Goal: Task Accomplishment & Management: Use online tool/utility

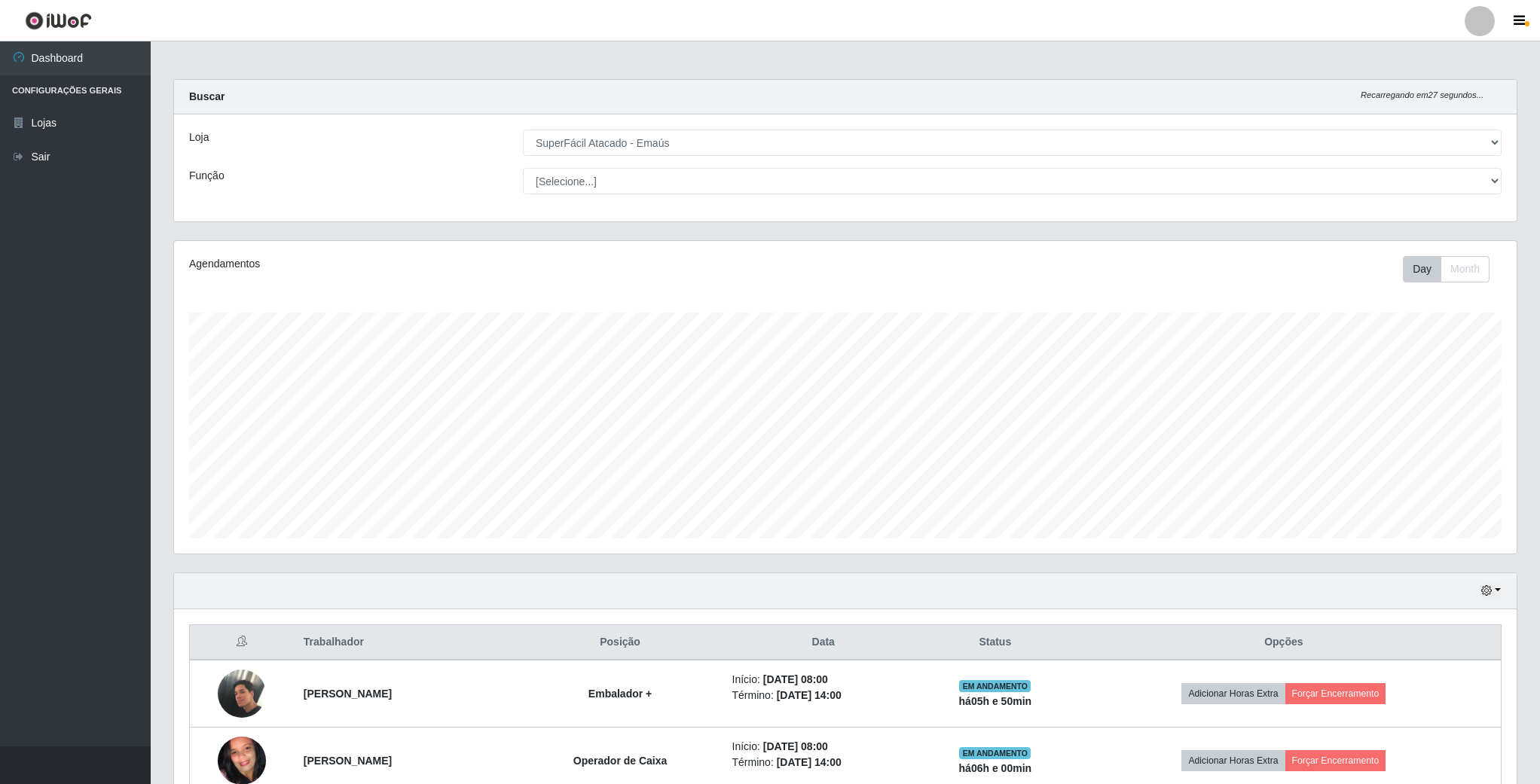
select select "407"
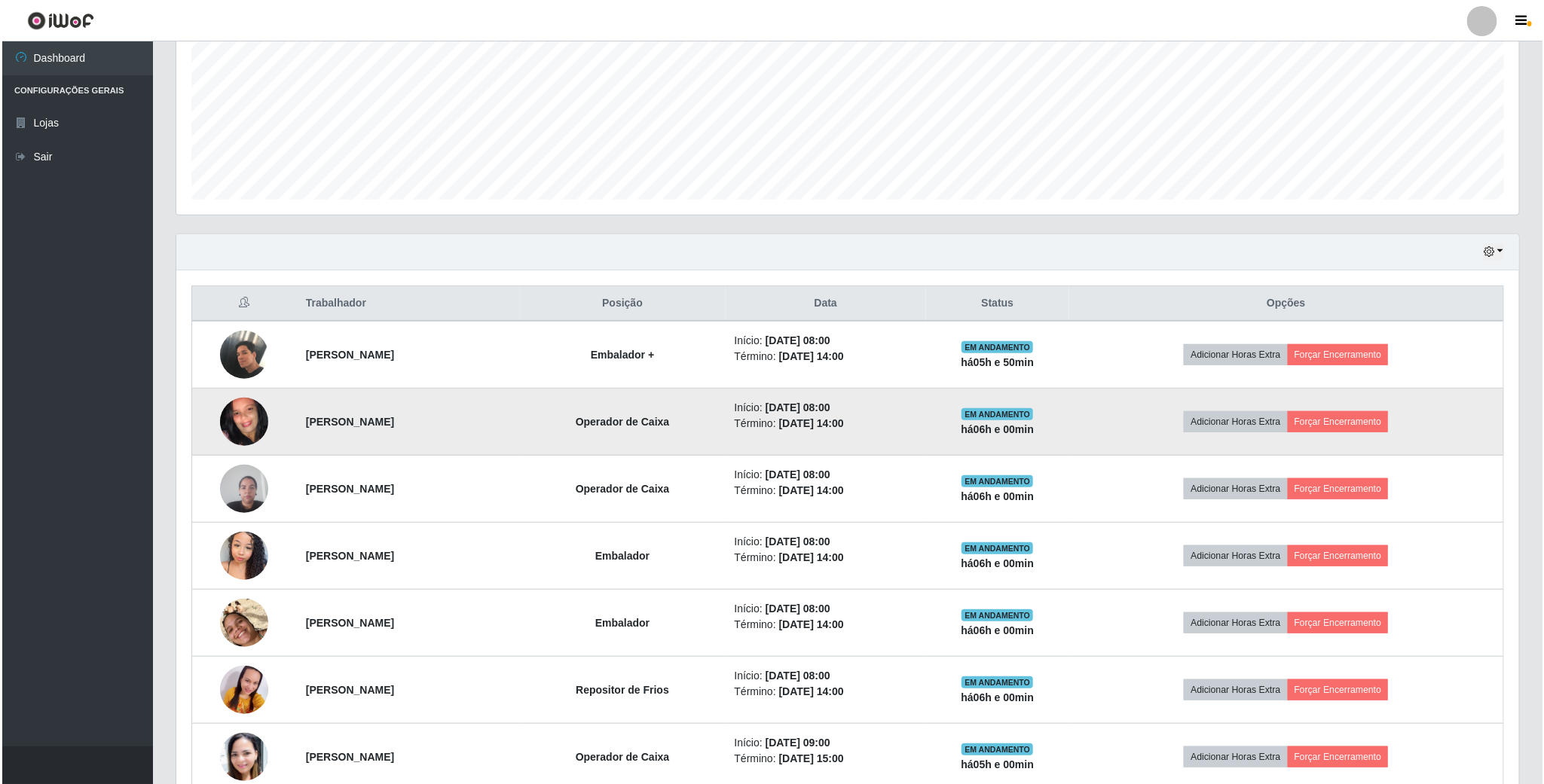
scroll to position [314, 1341]
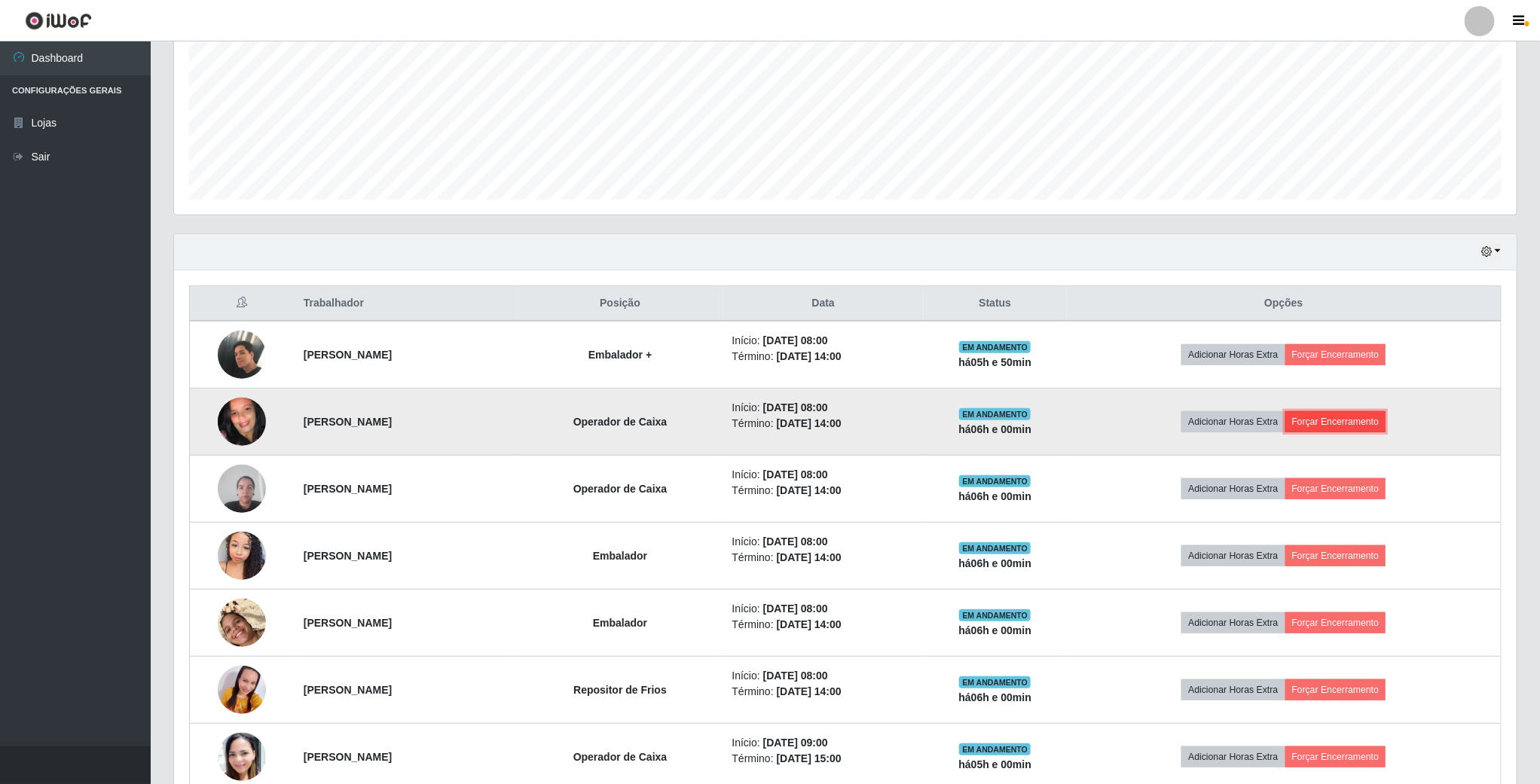
click at [1347, 428] on button "Forçar Encerramento" at bounding box center [1336, 421] width 101 height 21
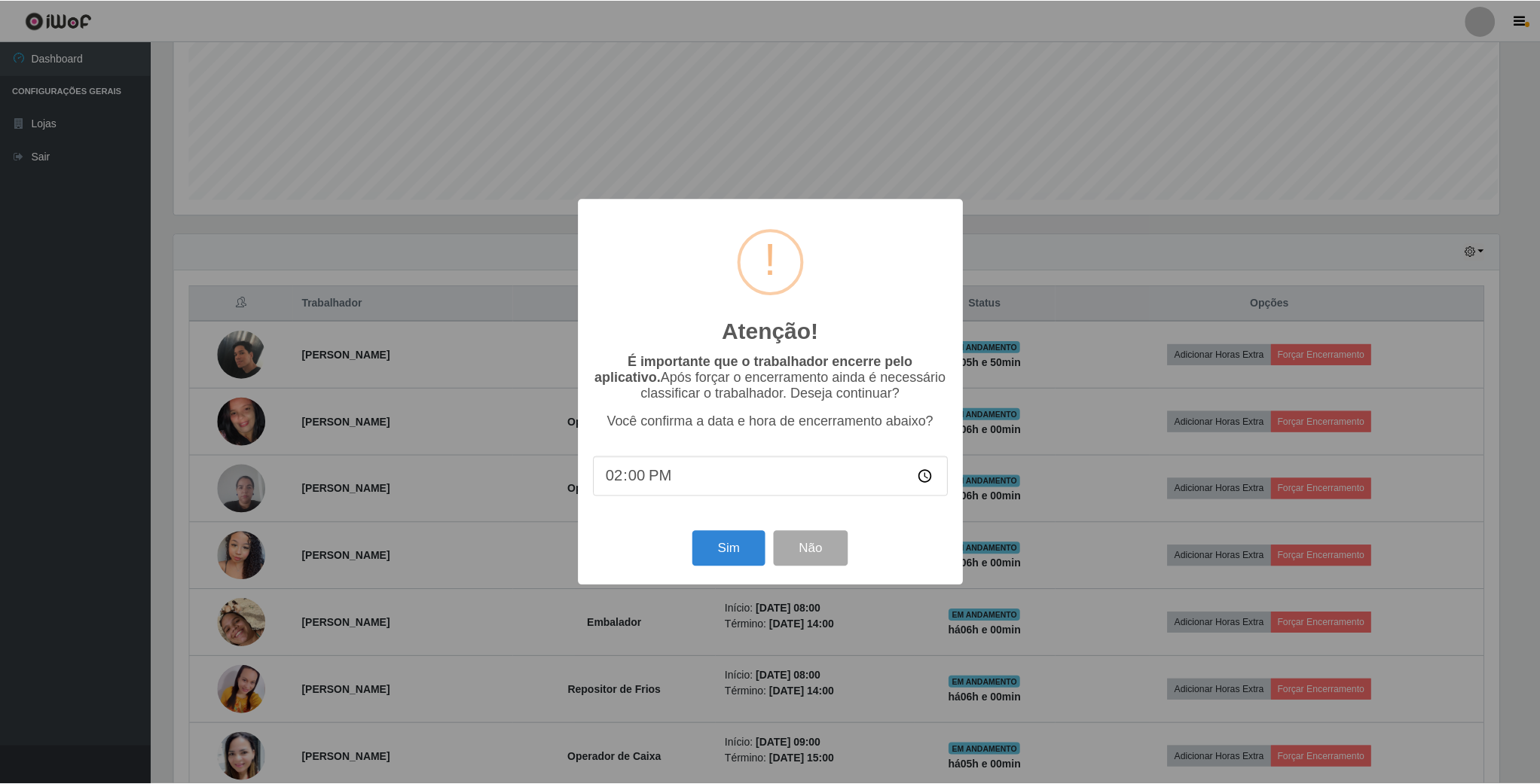
scroll to position [314, 1329]
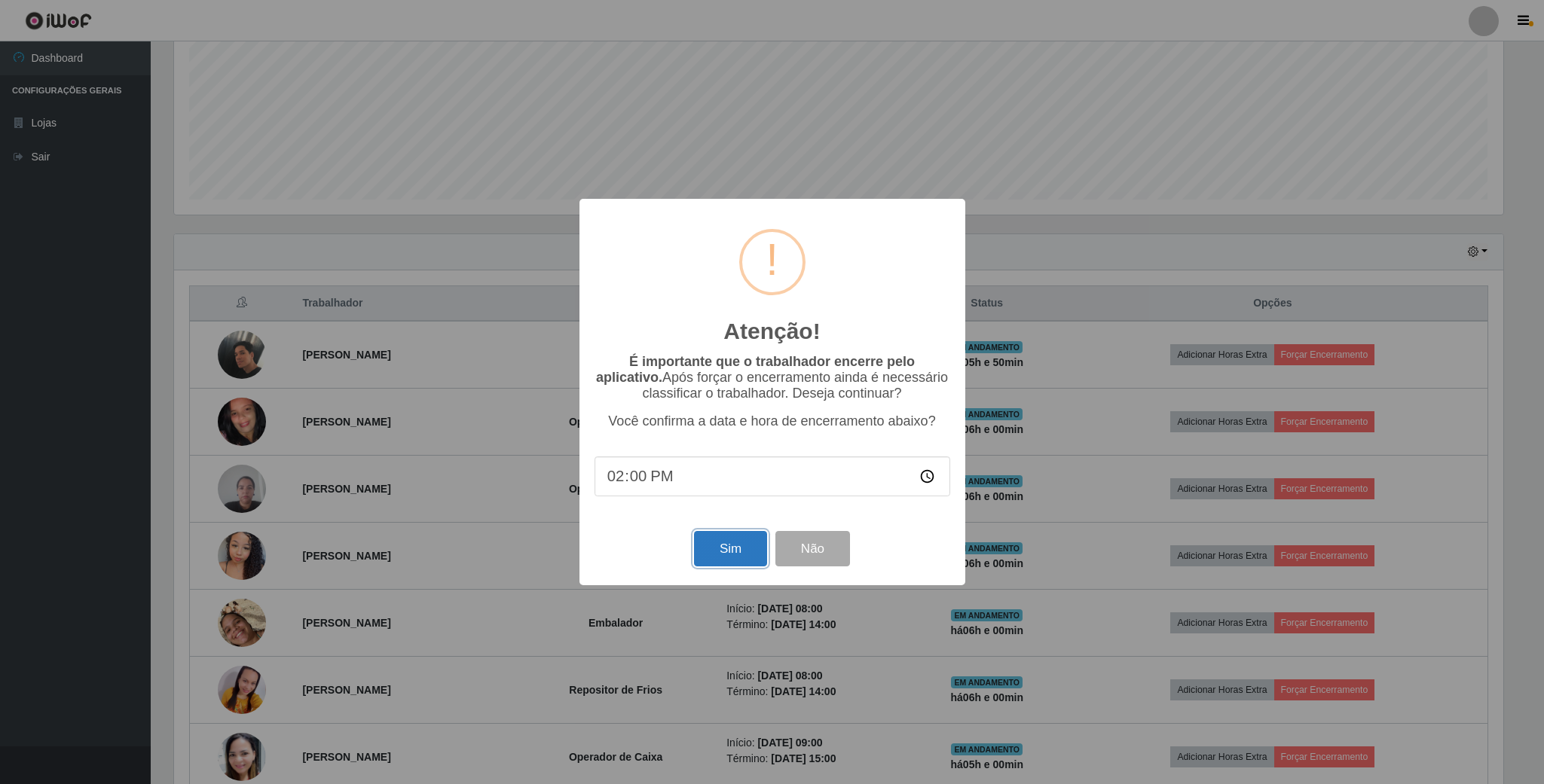
click at [729, 549] on button "Sim" at bounding box center [731, 549] width 73 height 36
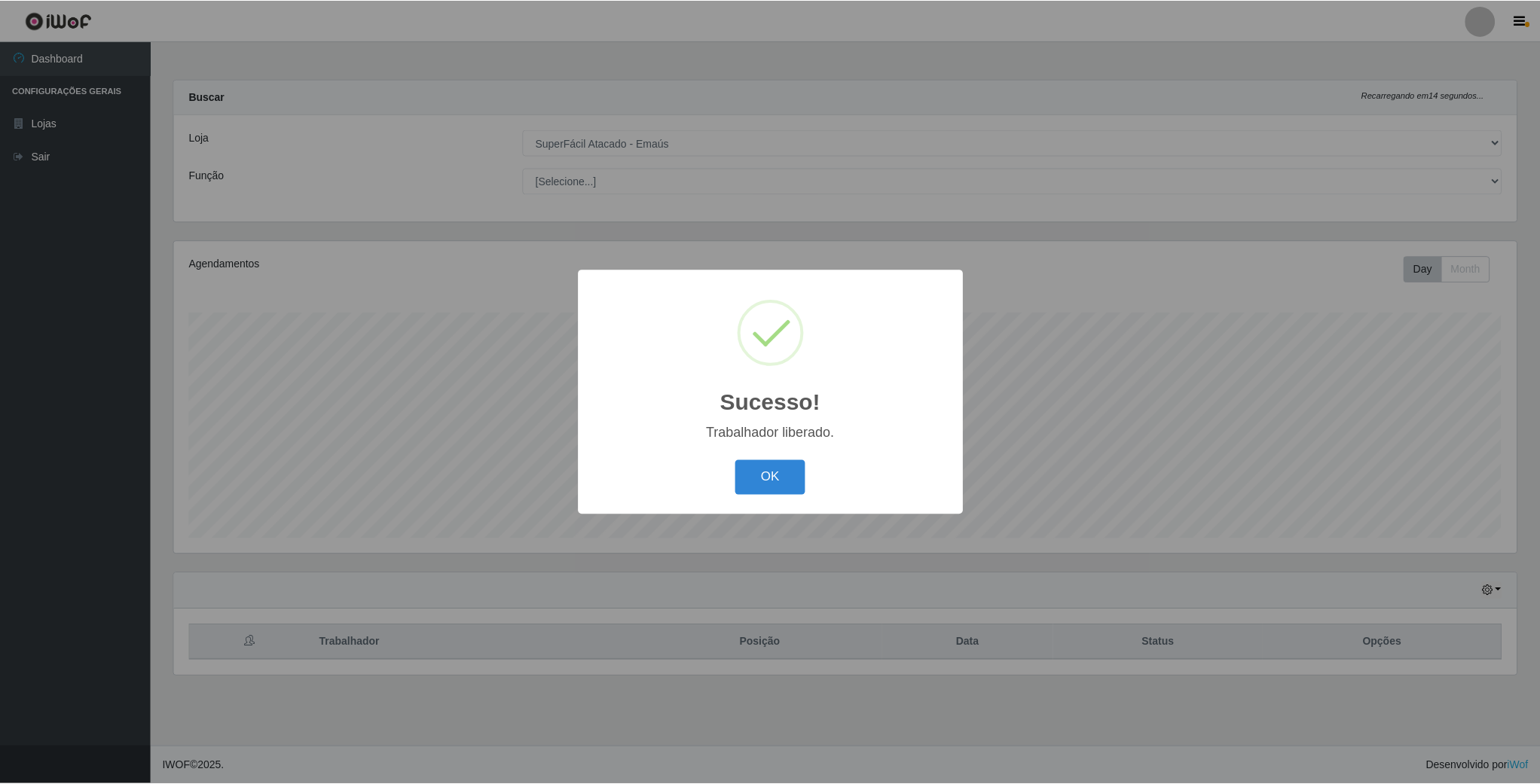
scroll to position [314, 1345]
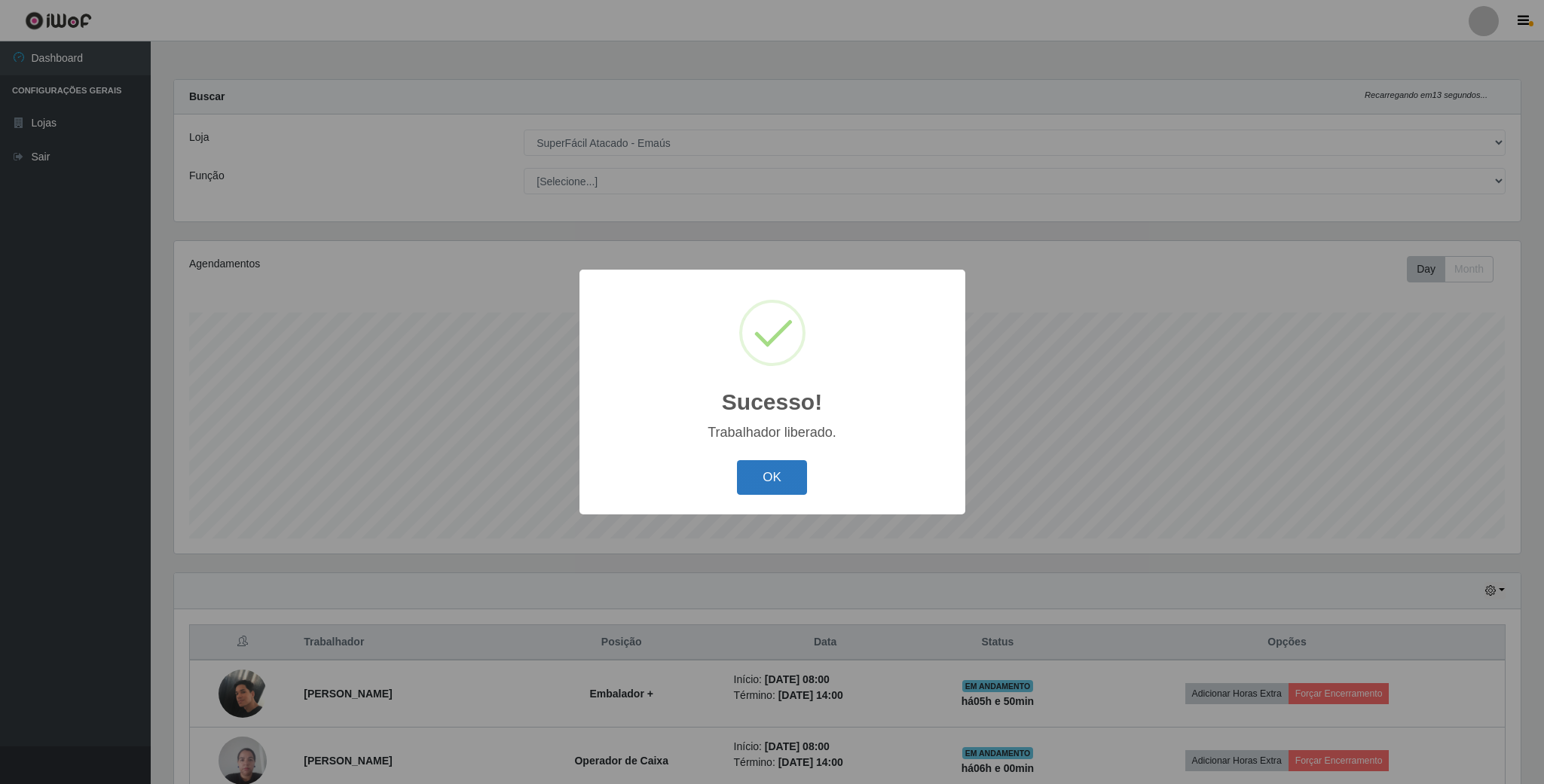
click at [775, 481] on button "OK" at bounding box center [772, 478] width 70 height 36
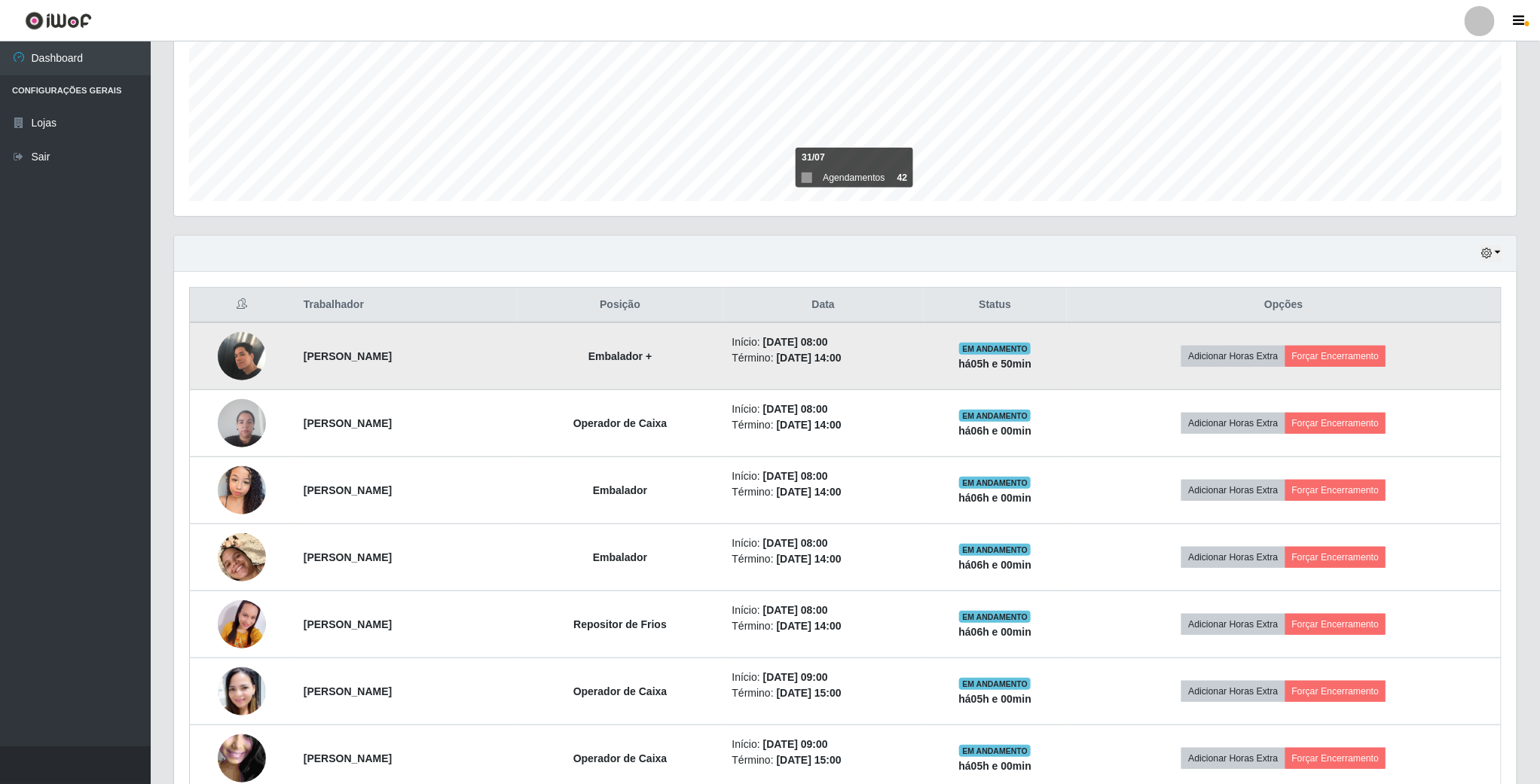
scroll to position [339, 0]
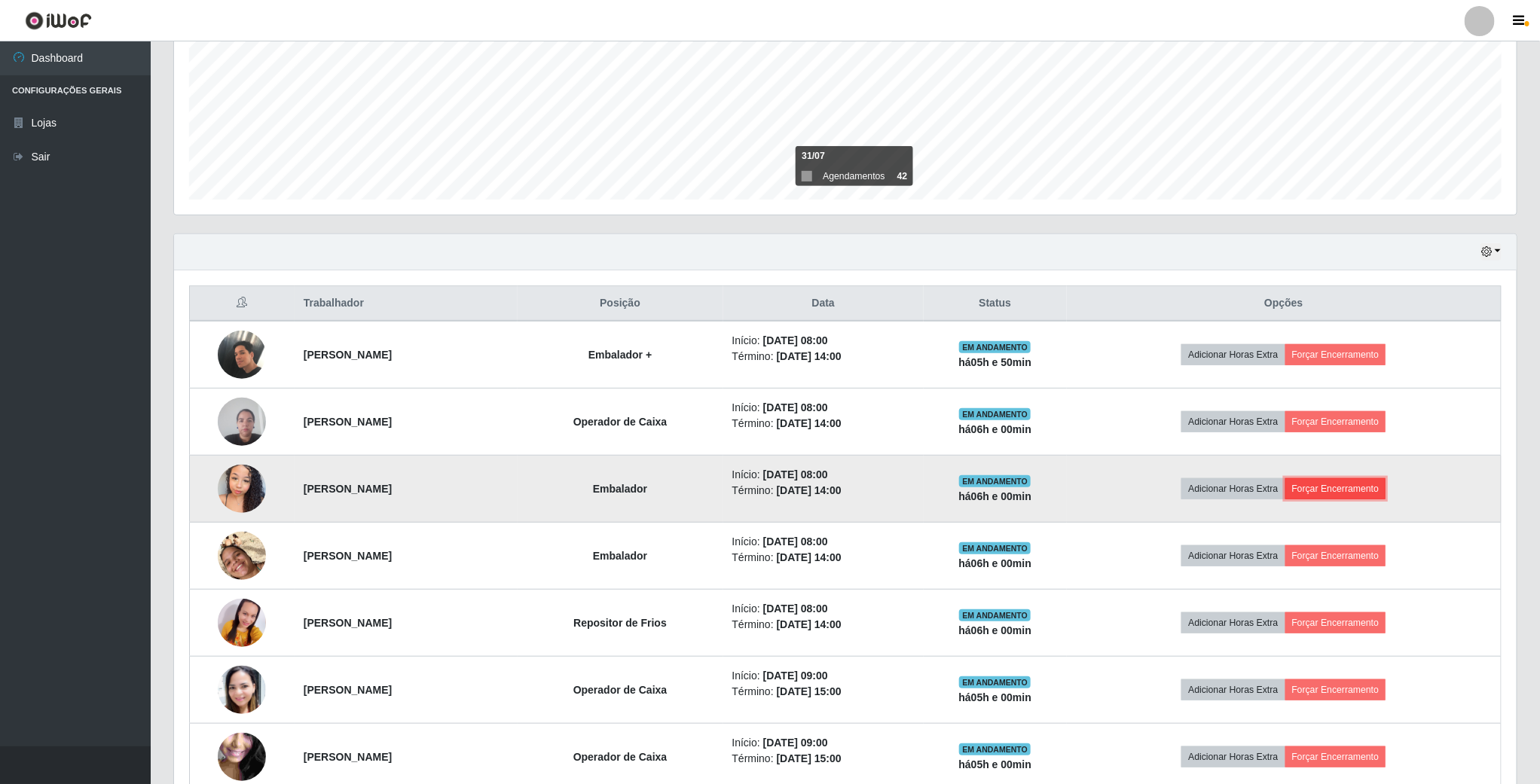
click at [1341, 495] on button "Forçar Encerramento" at bounding box center [1336, 488] width 101 height 21
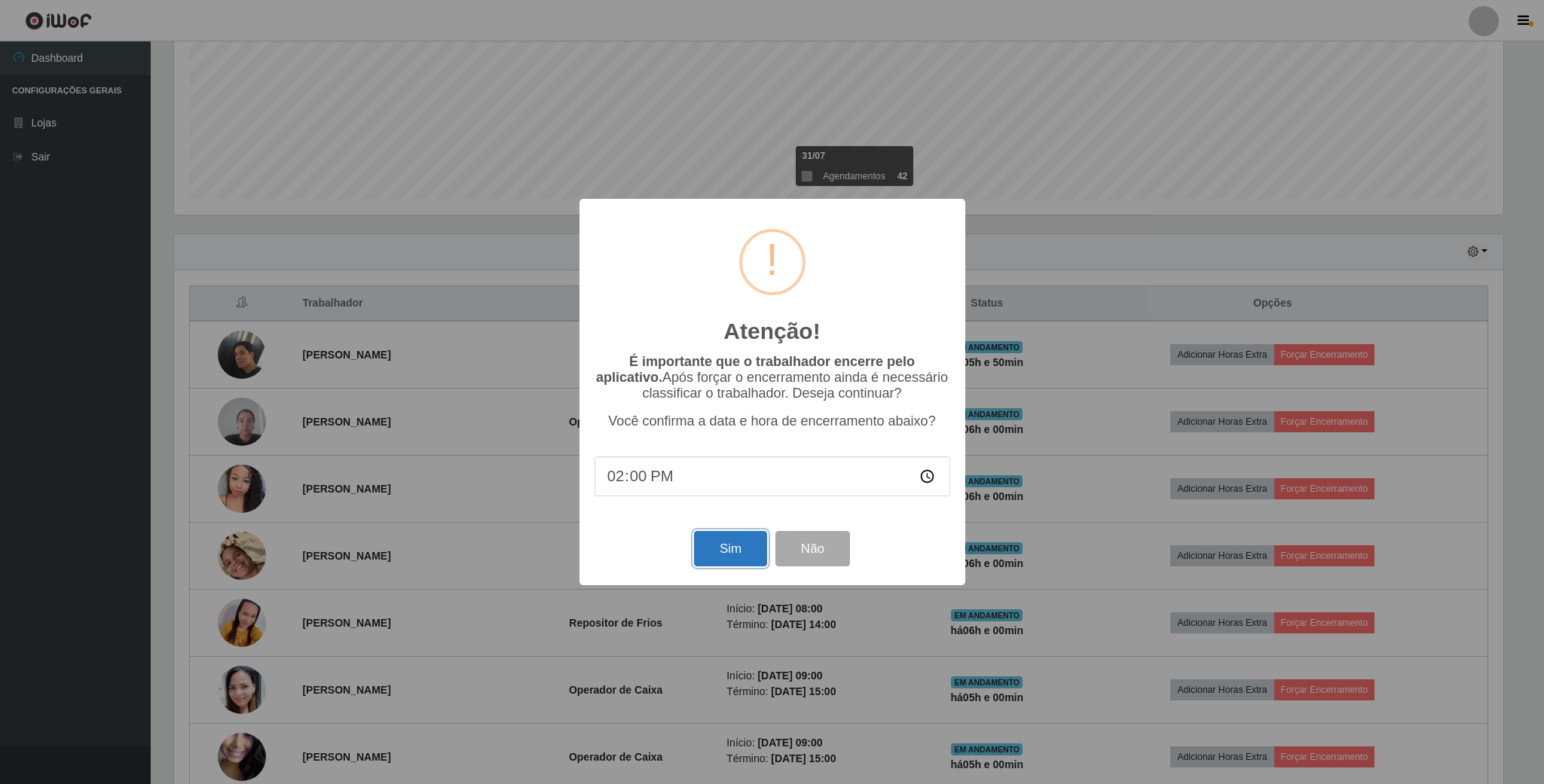
click at [756, 552] on button "Sim" at bounding box center [731, 549] width 73 height 36
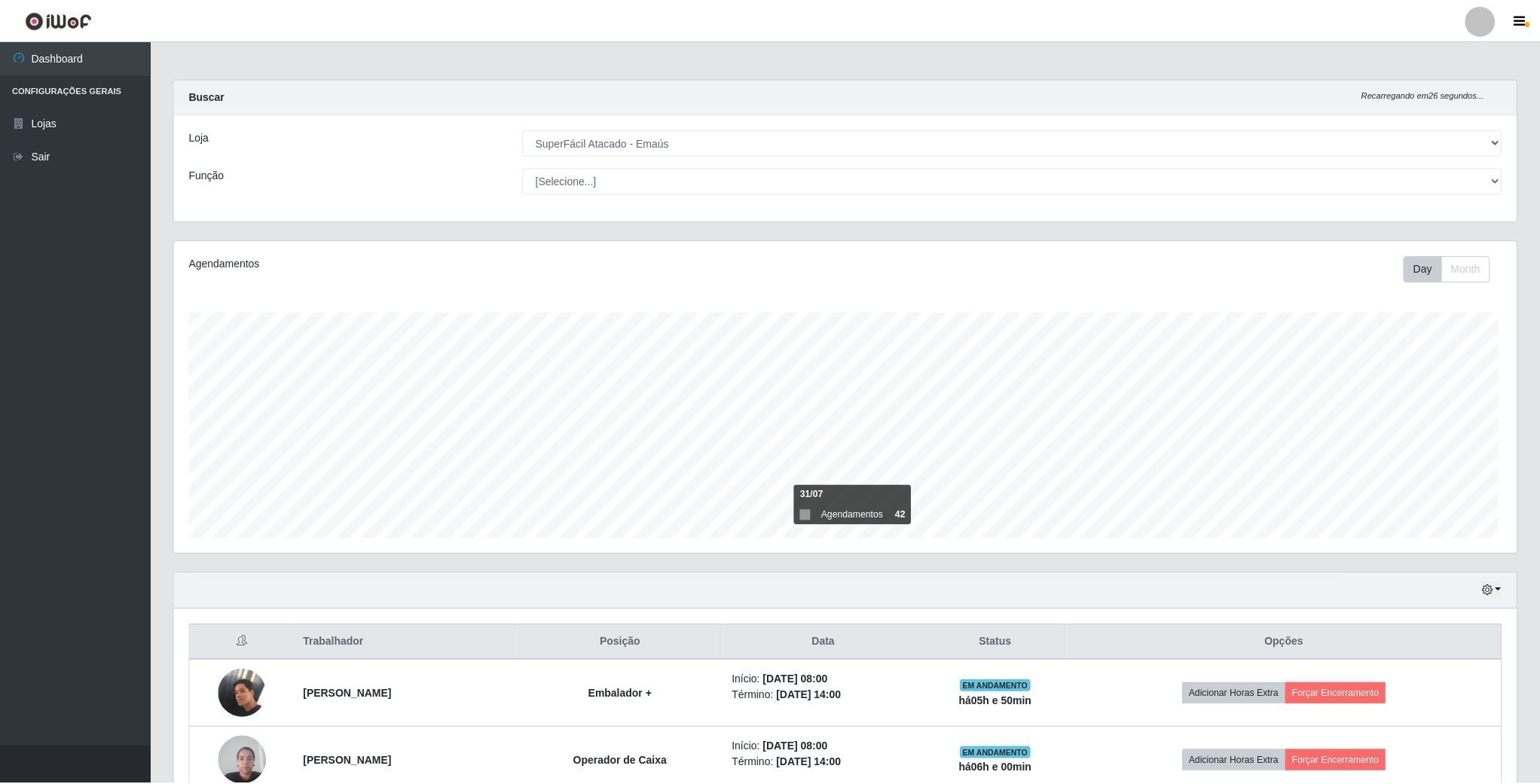
scroll to position [314, 1345]
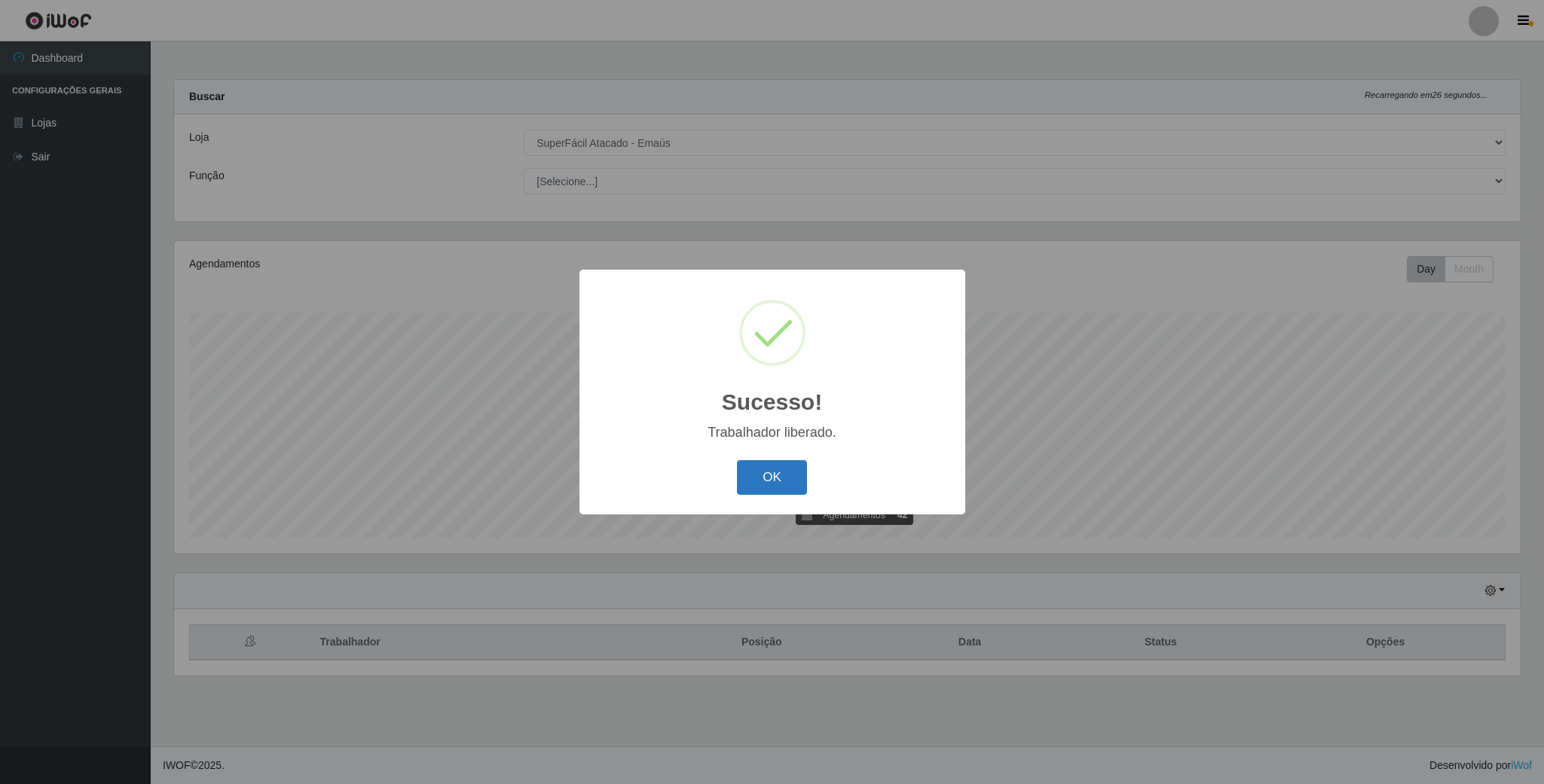
click at [789, 472] on button "OK" at bounding box center [772, 478] width 70 height 36
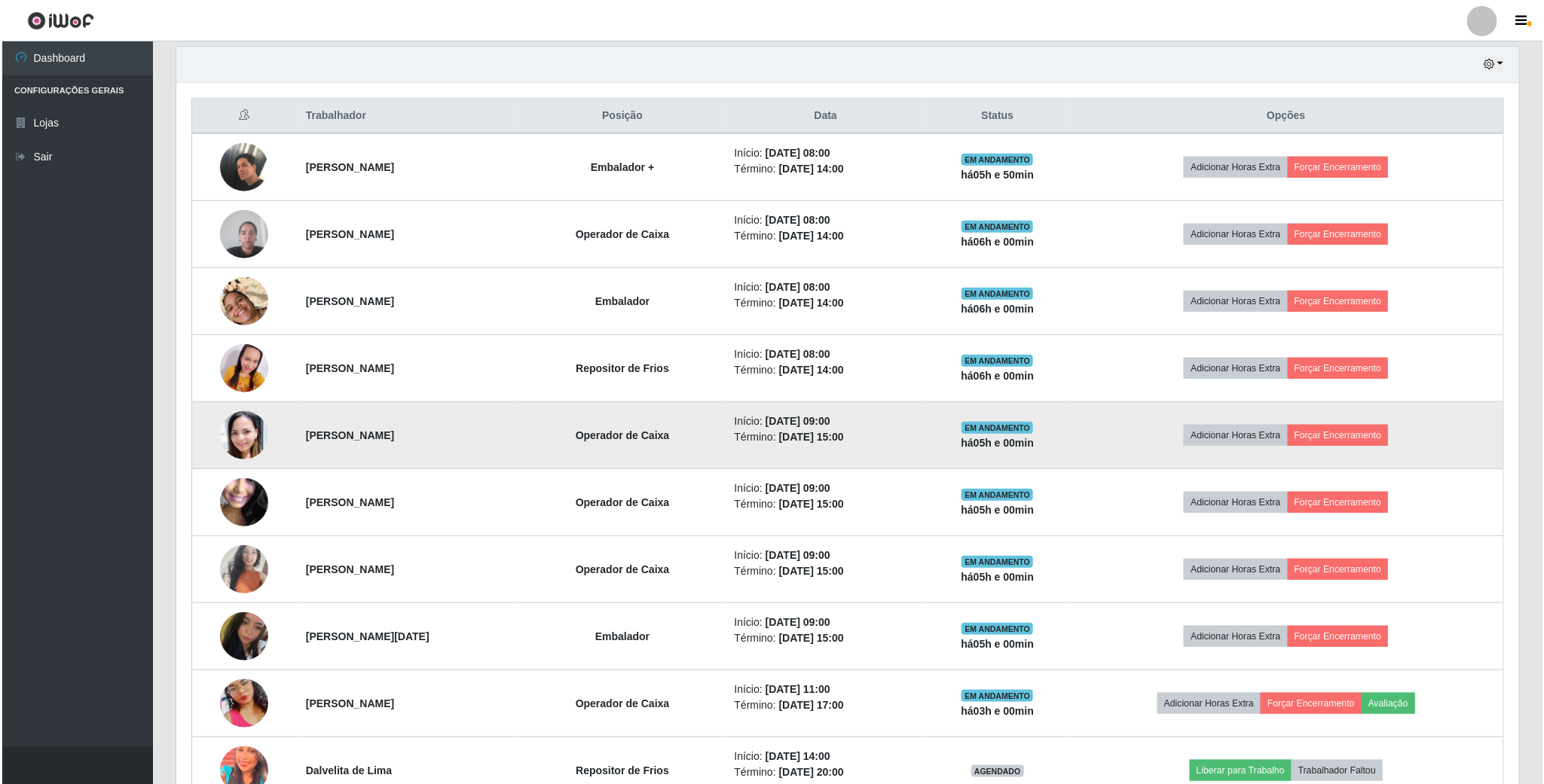
scroll to position [565, 0]
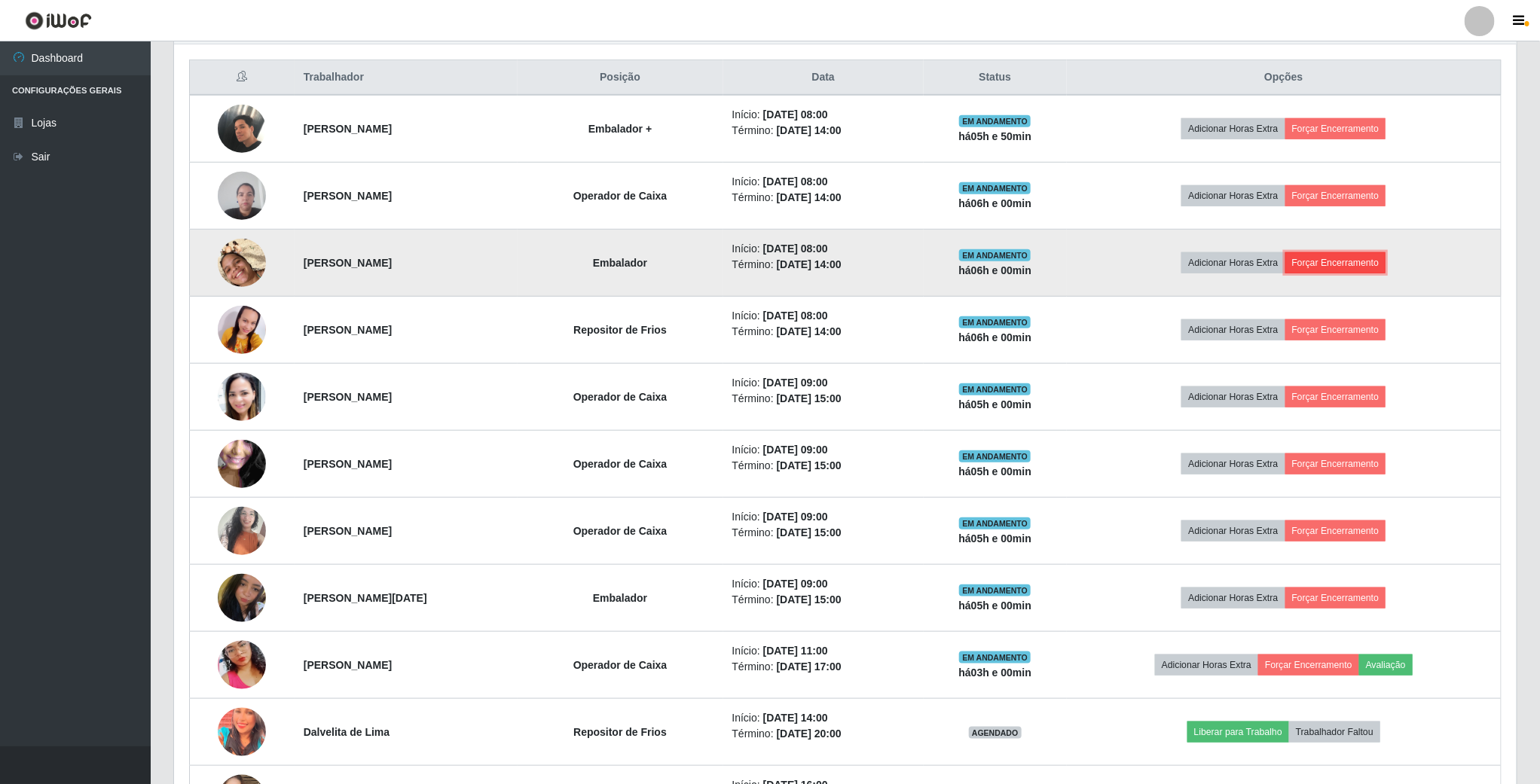
click at [1354, 262] on button "Forçar Encerramento" at bounding box center [1336, 262] width 101 height 21
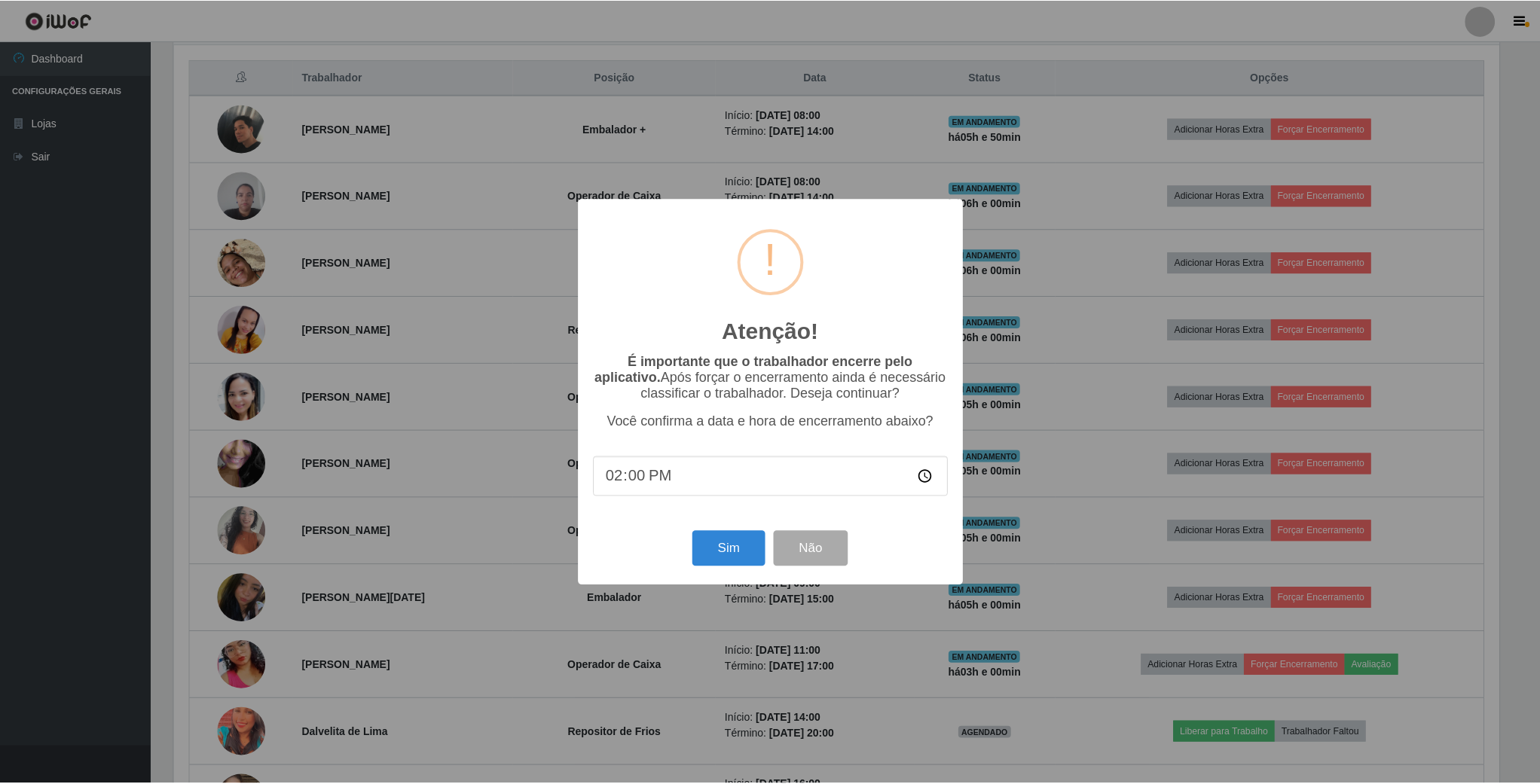
scroll to position [314, 1329]
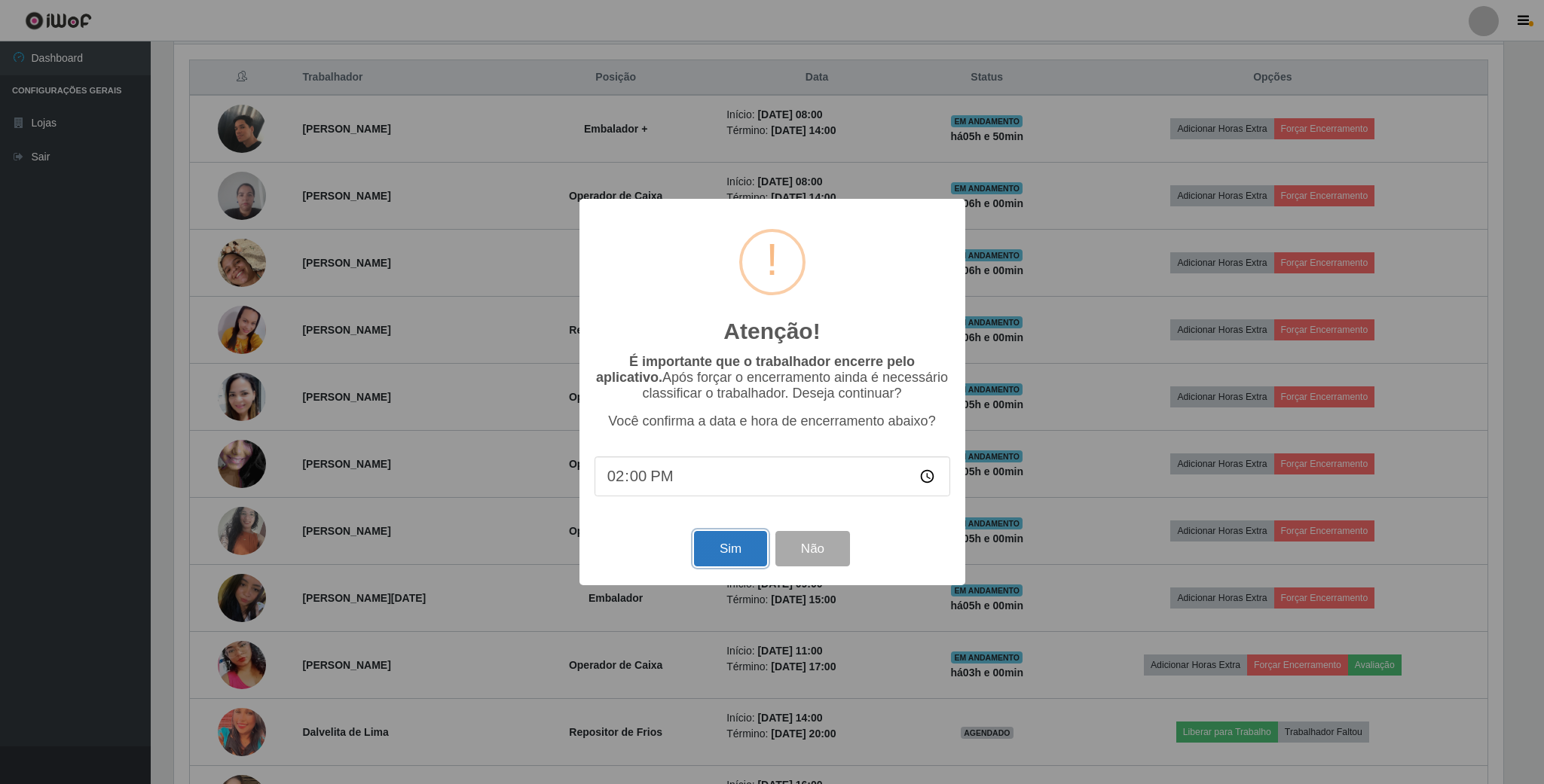
click at [751, 540] on button "Sim" at bounding box center [731, 549] width 73 height 36
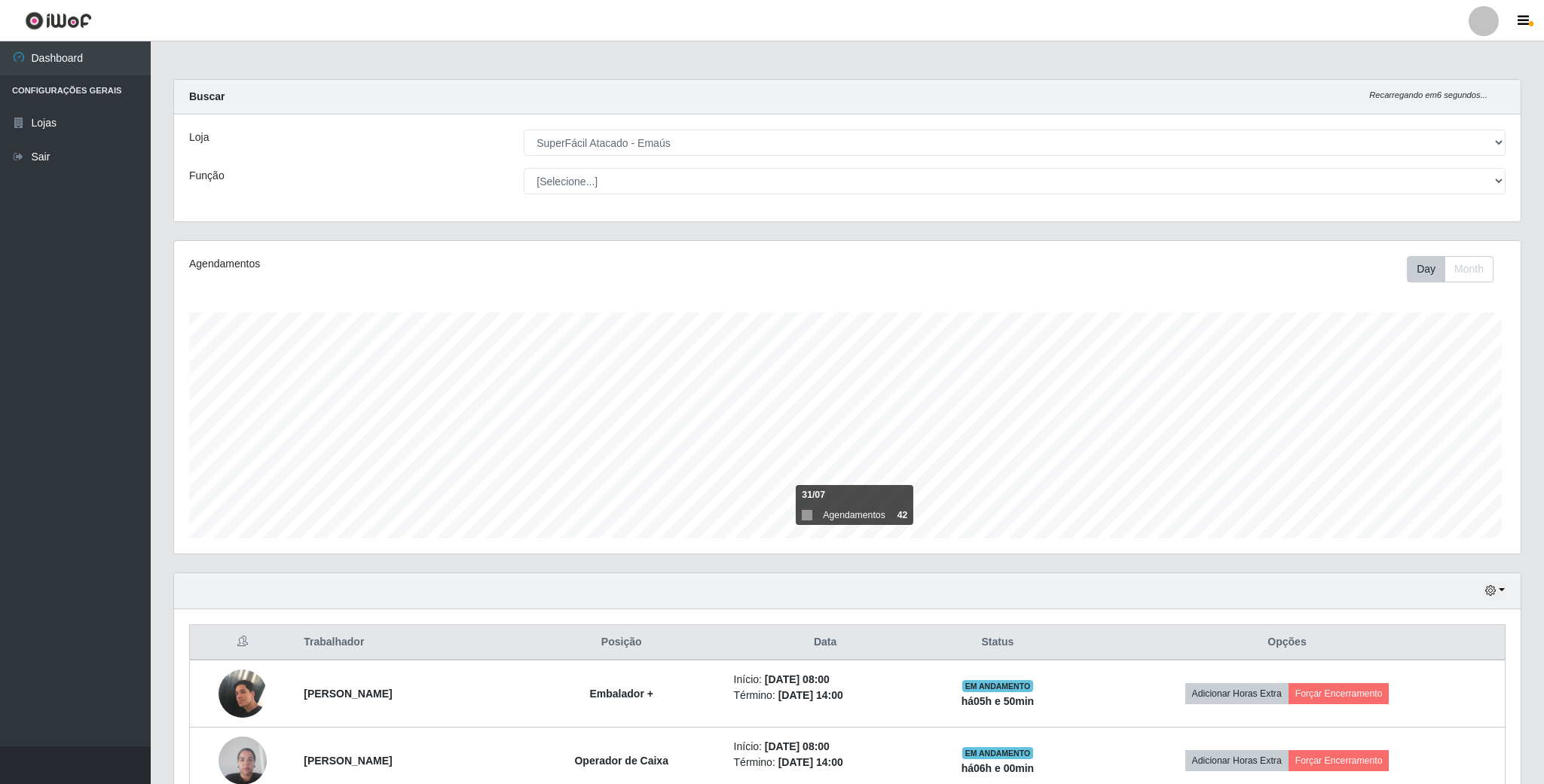
scroll to position [0, 0]
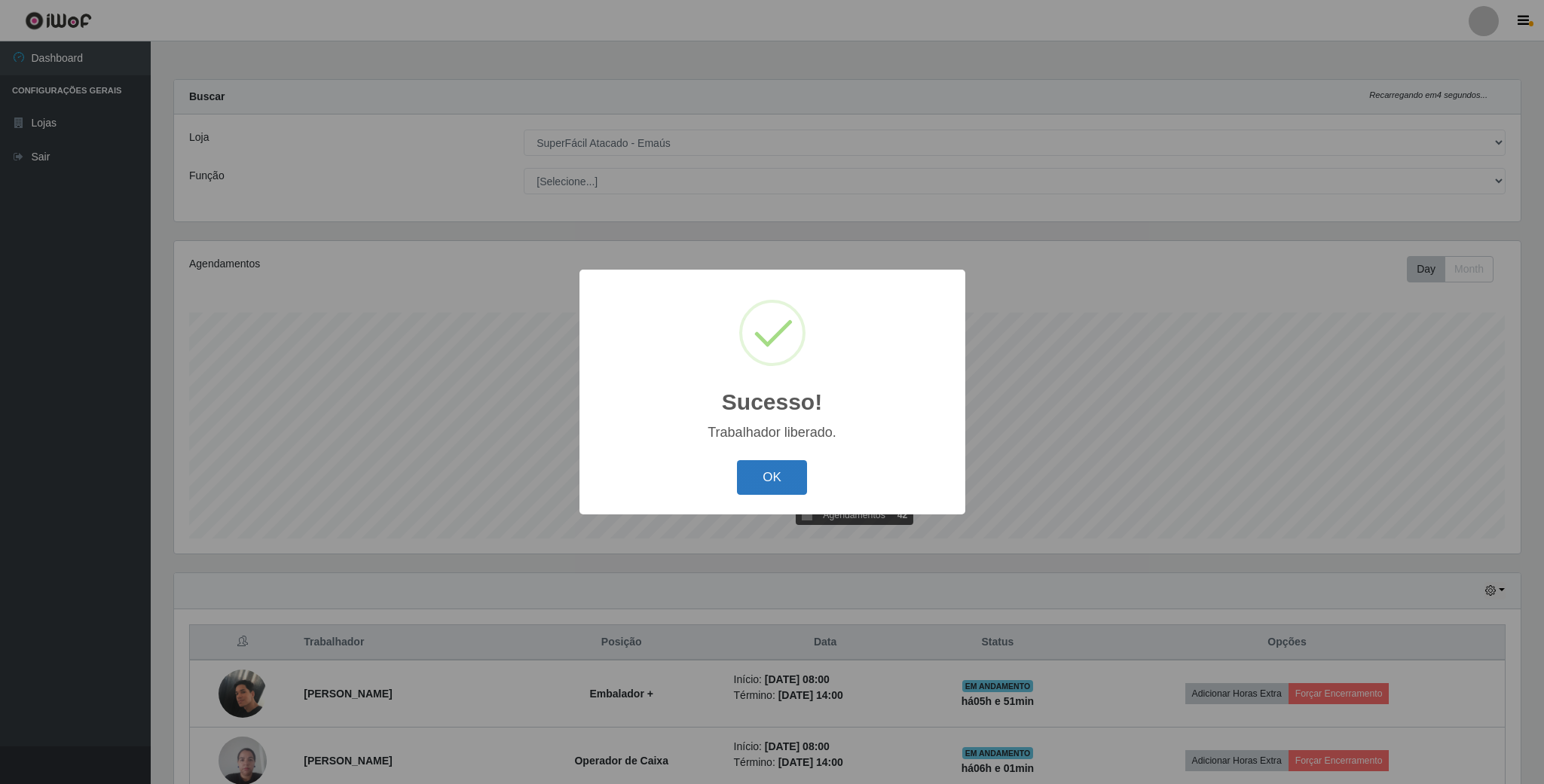
click at [783, 467] on button "OK" at bounding box center [772, 478] width 70 height 36
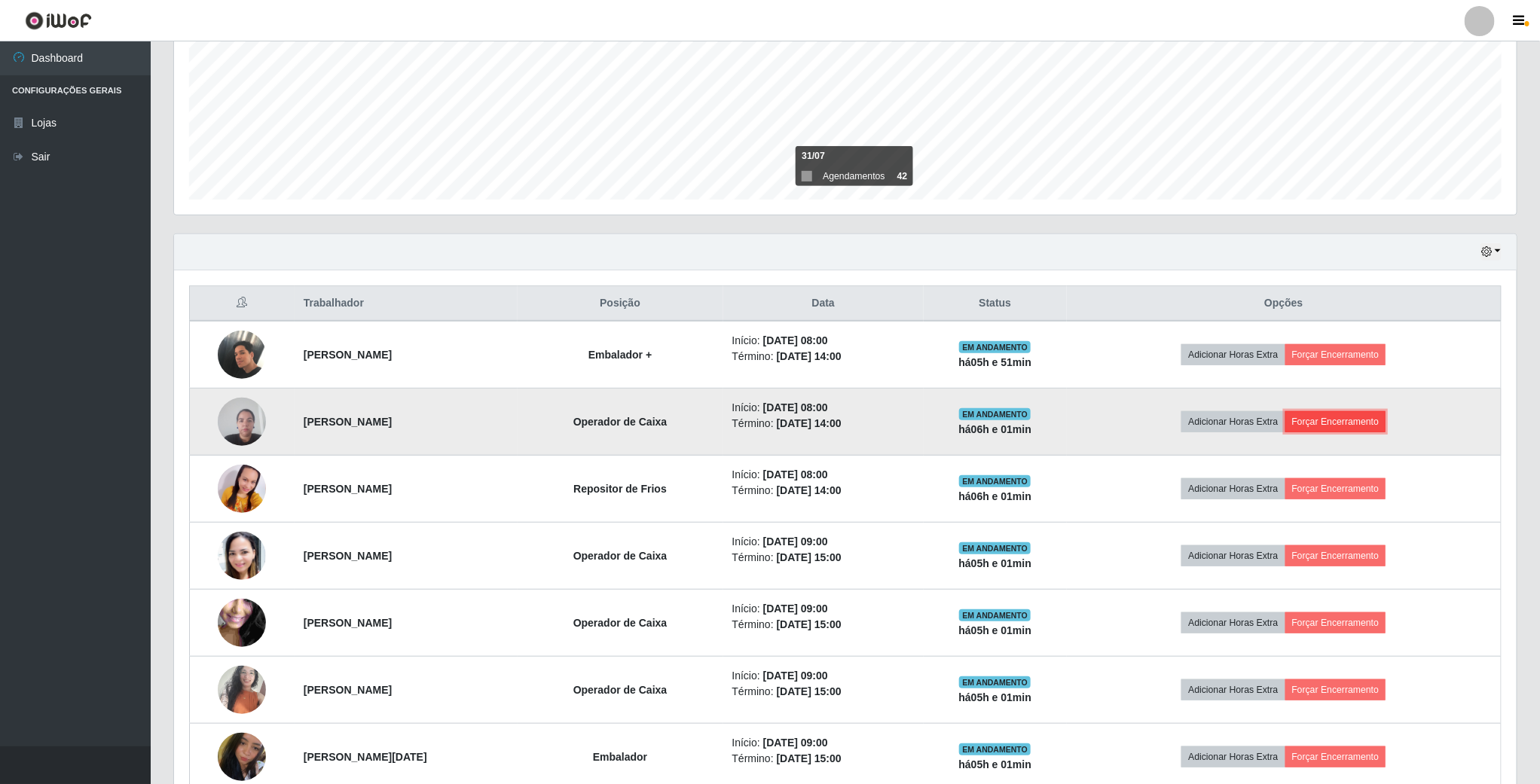
click at [1350, 420] on button "Forçar Encerramento" at bounding box center [1336, 421] width 101 height 21
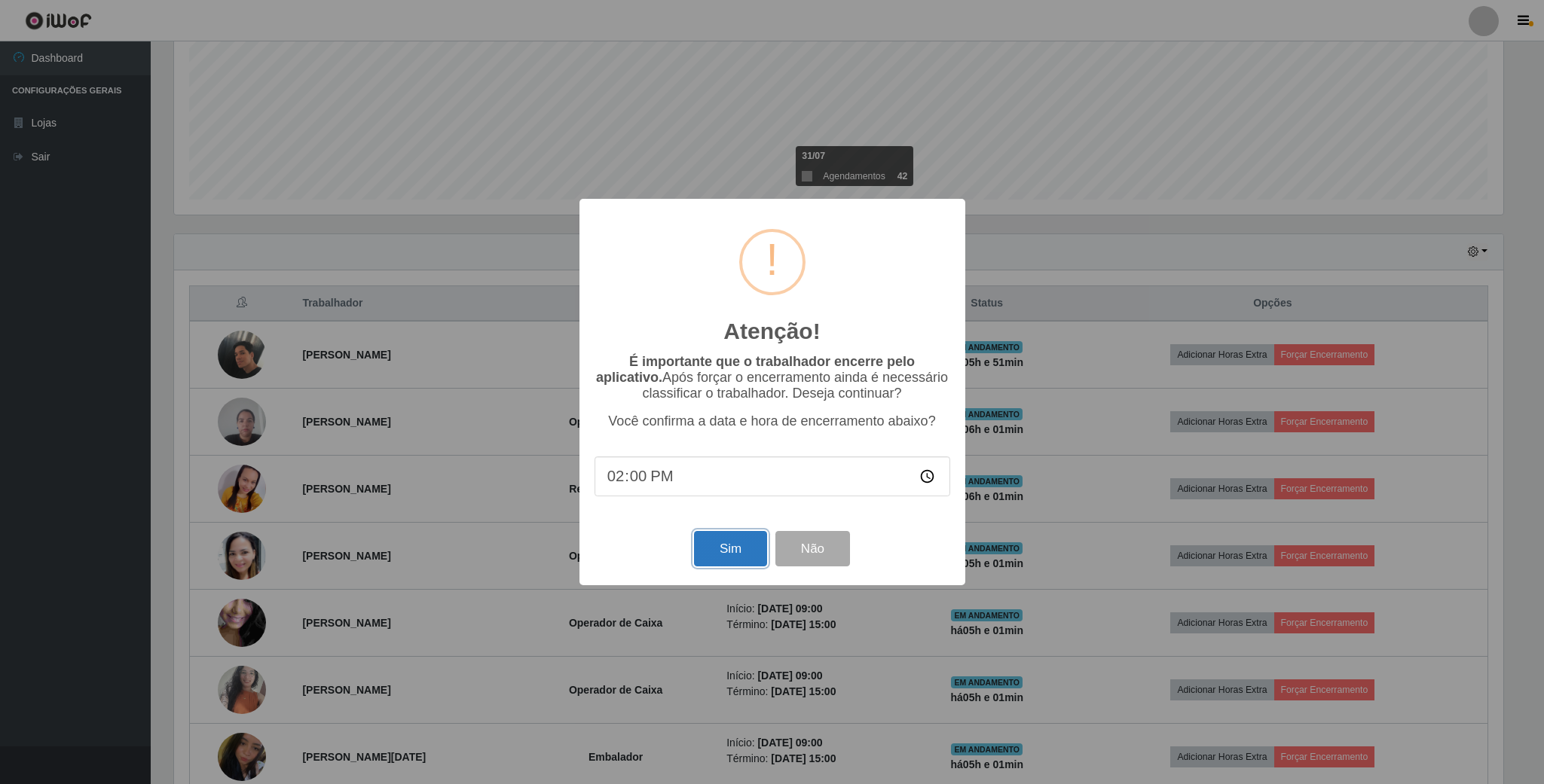
click at [746, 549] on button "Sim" at bounding box center [731, 549] width 73 height 36
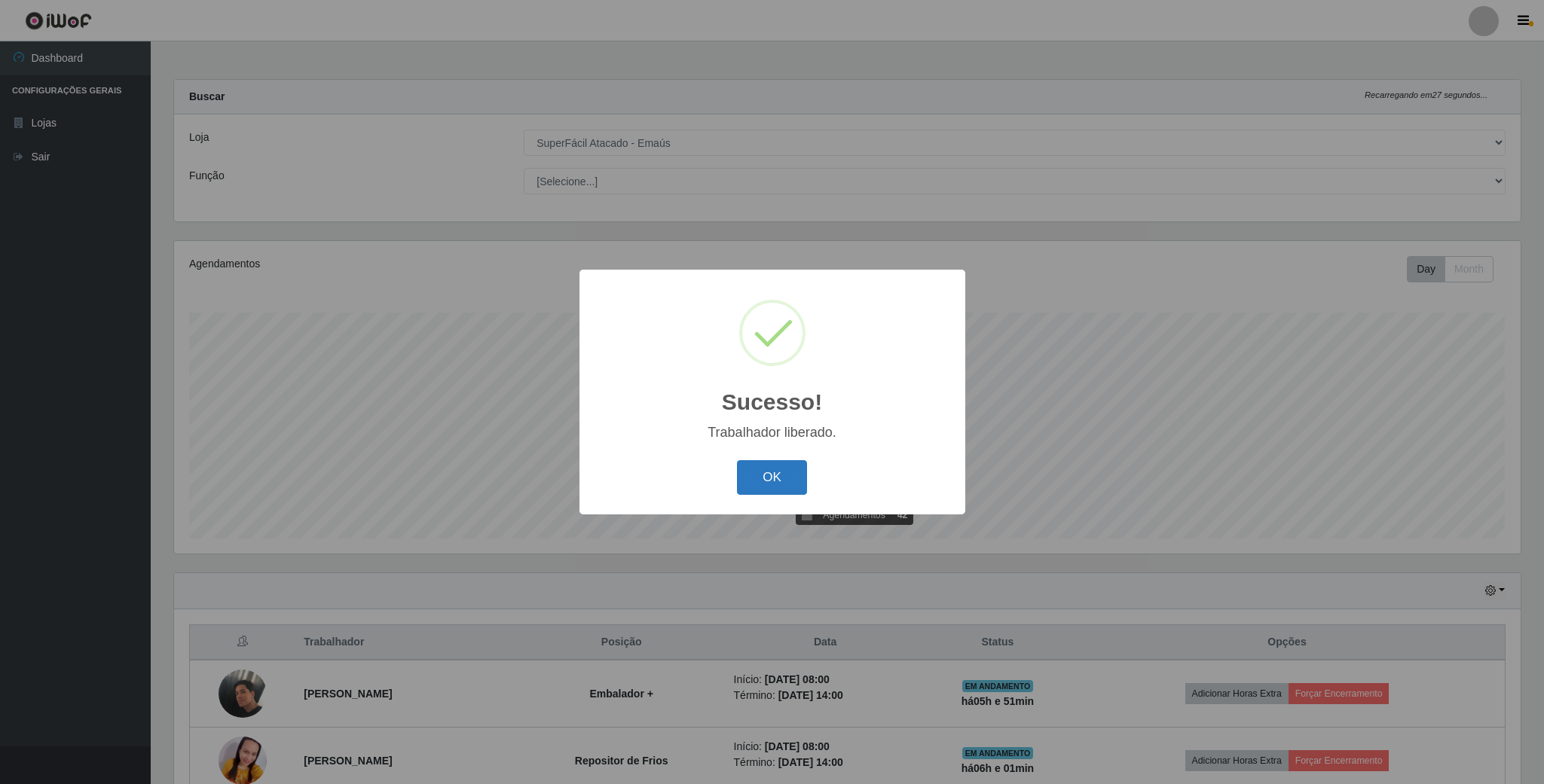
click at [782, 474] on button "OK" at bounding box center [772, 478] width 70 height 36
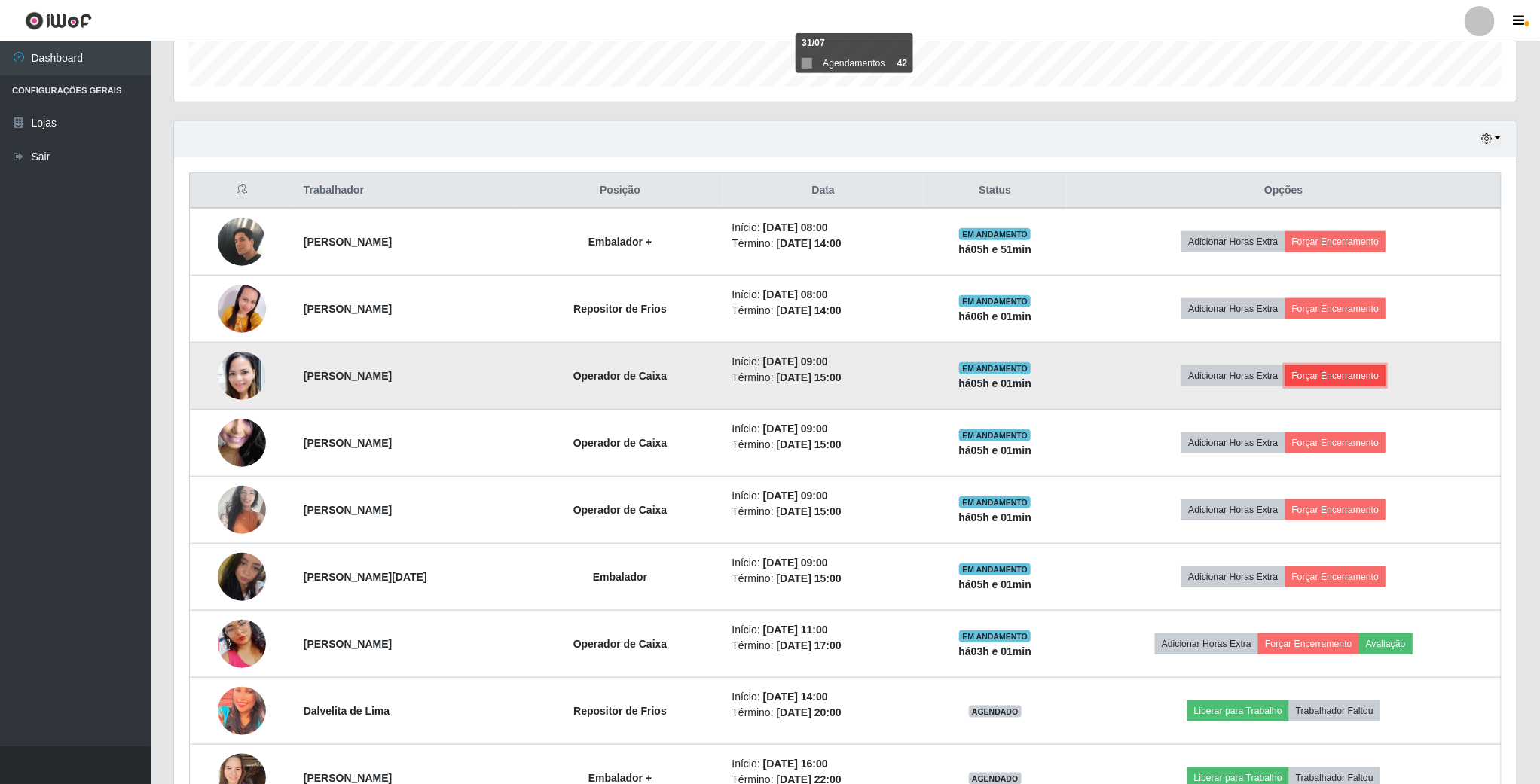
click at [1344, 384] on button "Forçar Encerramento" at bounding box center [1336, 376] width 101 height 21
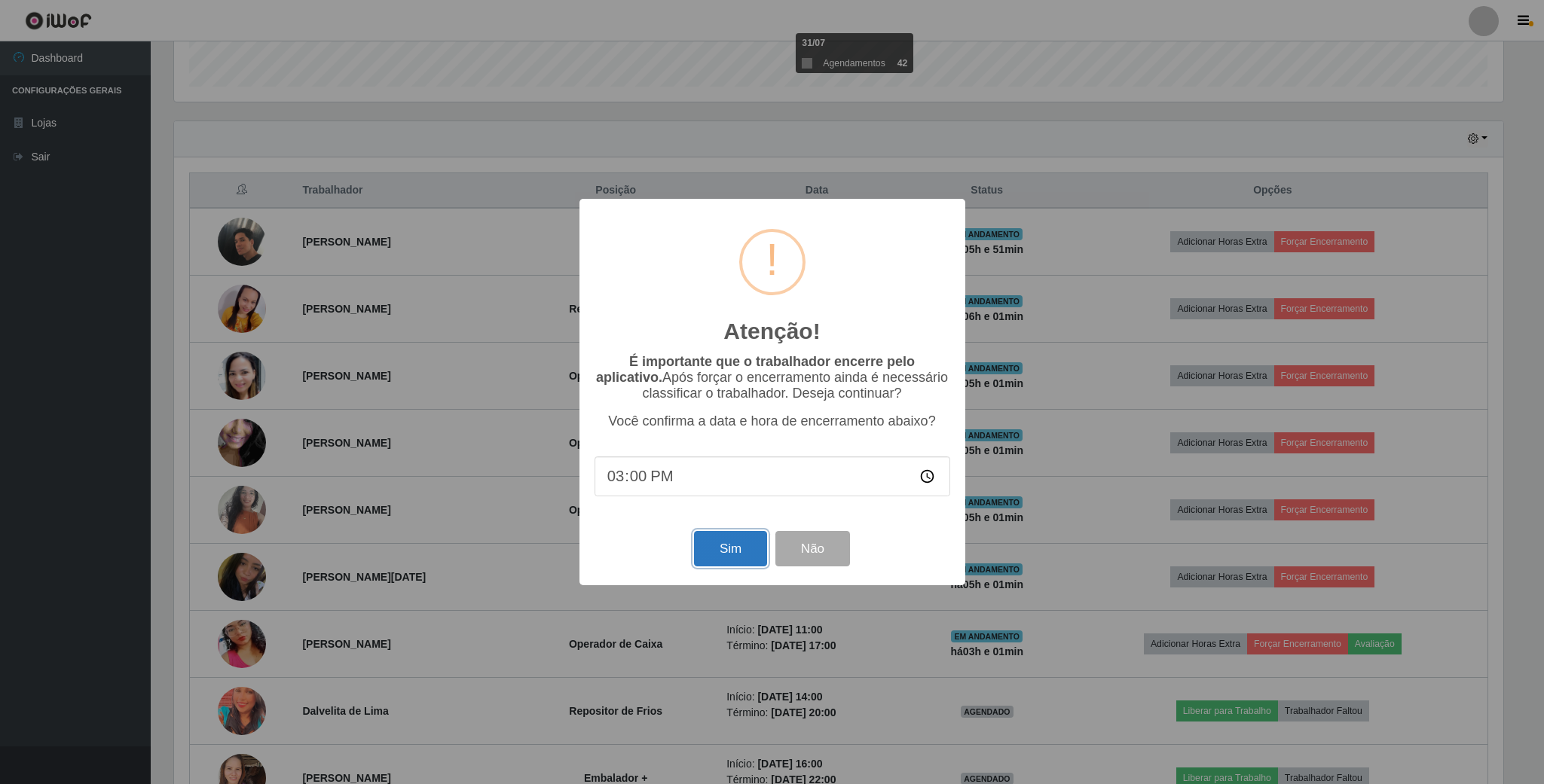
click at [740, 545] on button "Sim" at bounding box center [731, 549] width 73 height 36
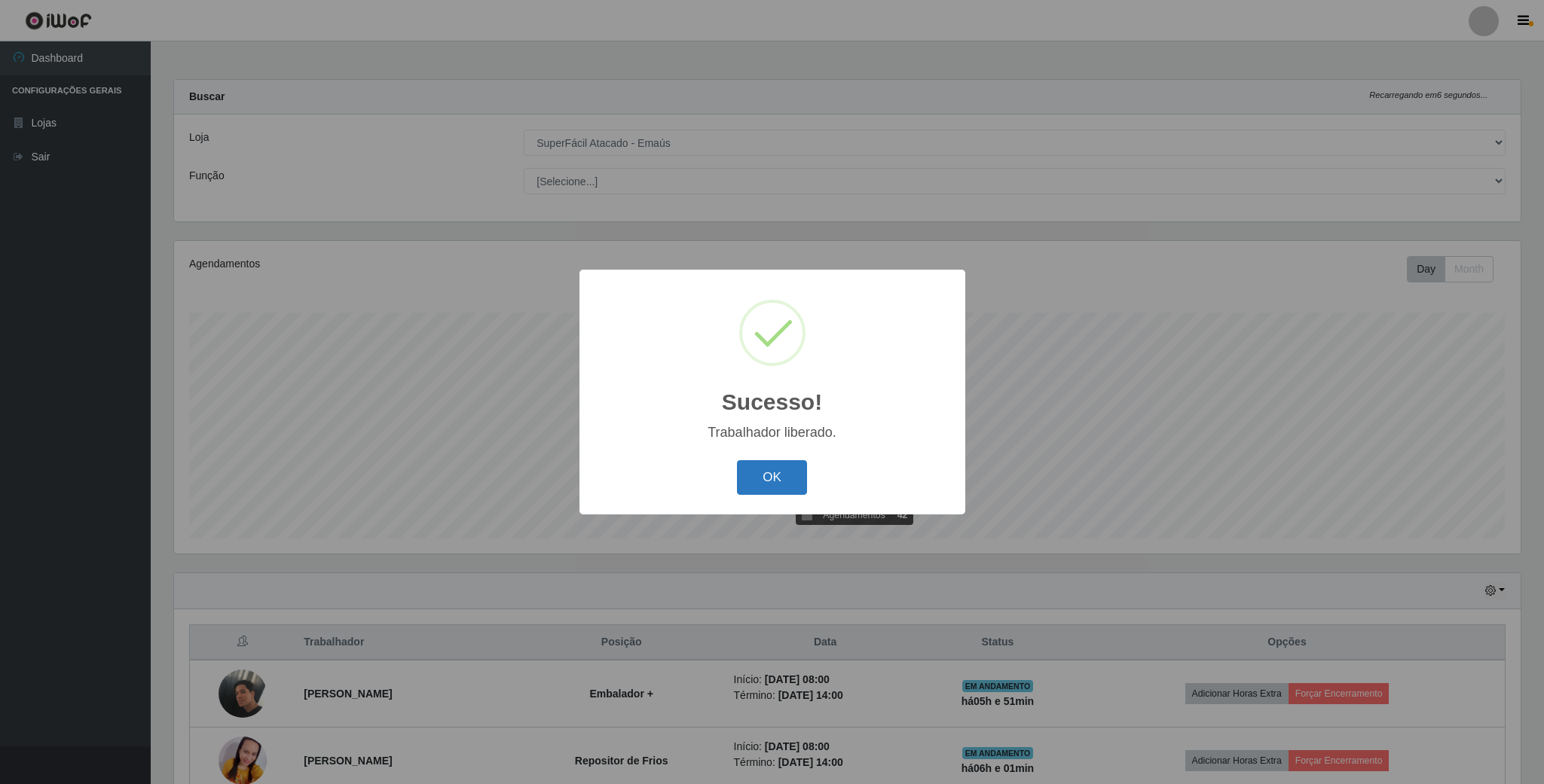
click at [782, 487] on button "OK" at bounding box center [772, 478] width 70 height 36
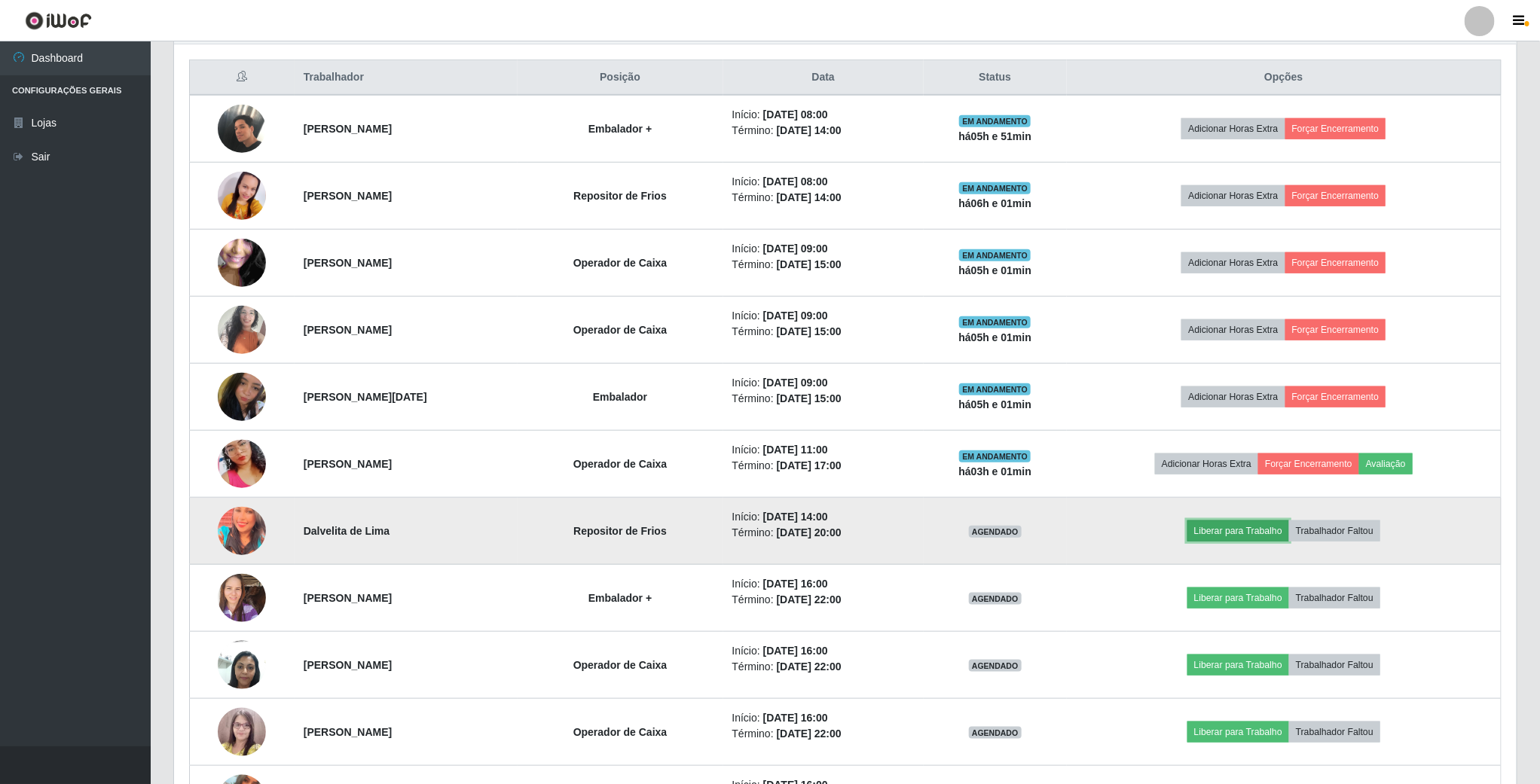
click at [1275, 536] on button "Liberar para Trabalho" at bounding box center [1238, 530] width 102 height 21
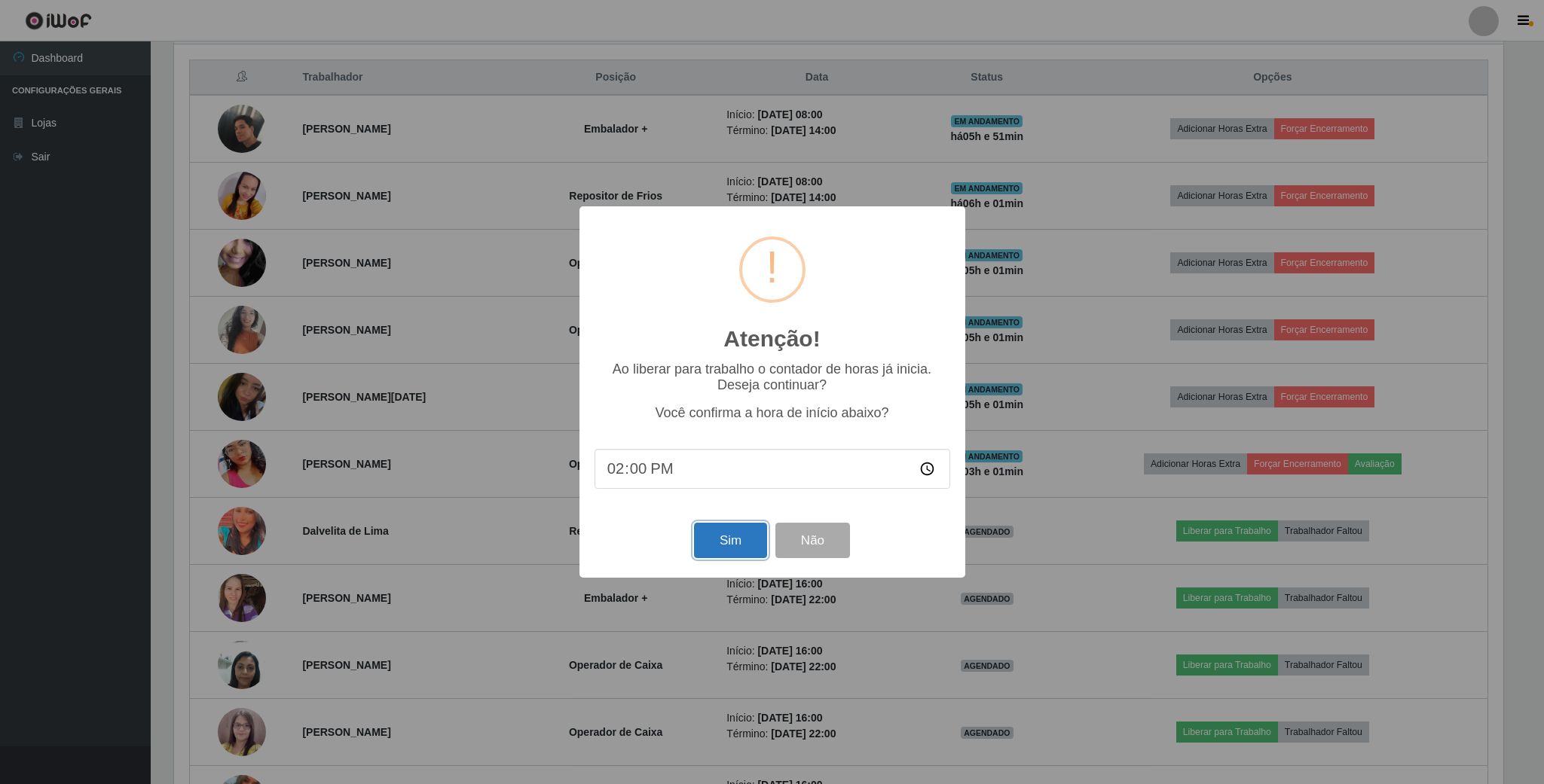
click at [723, 539] on button "Sim" at bounding box center [731, 540] width 73 height 36
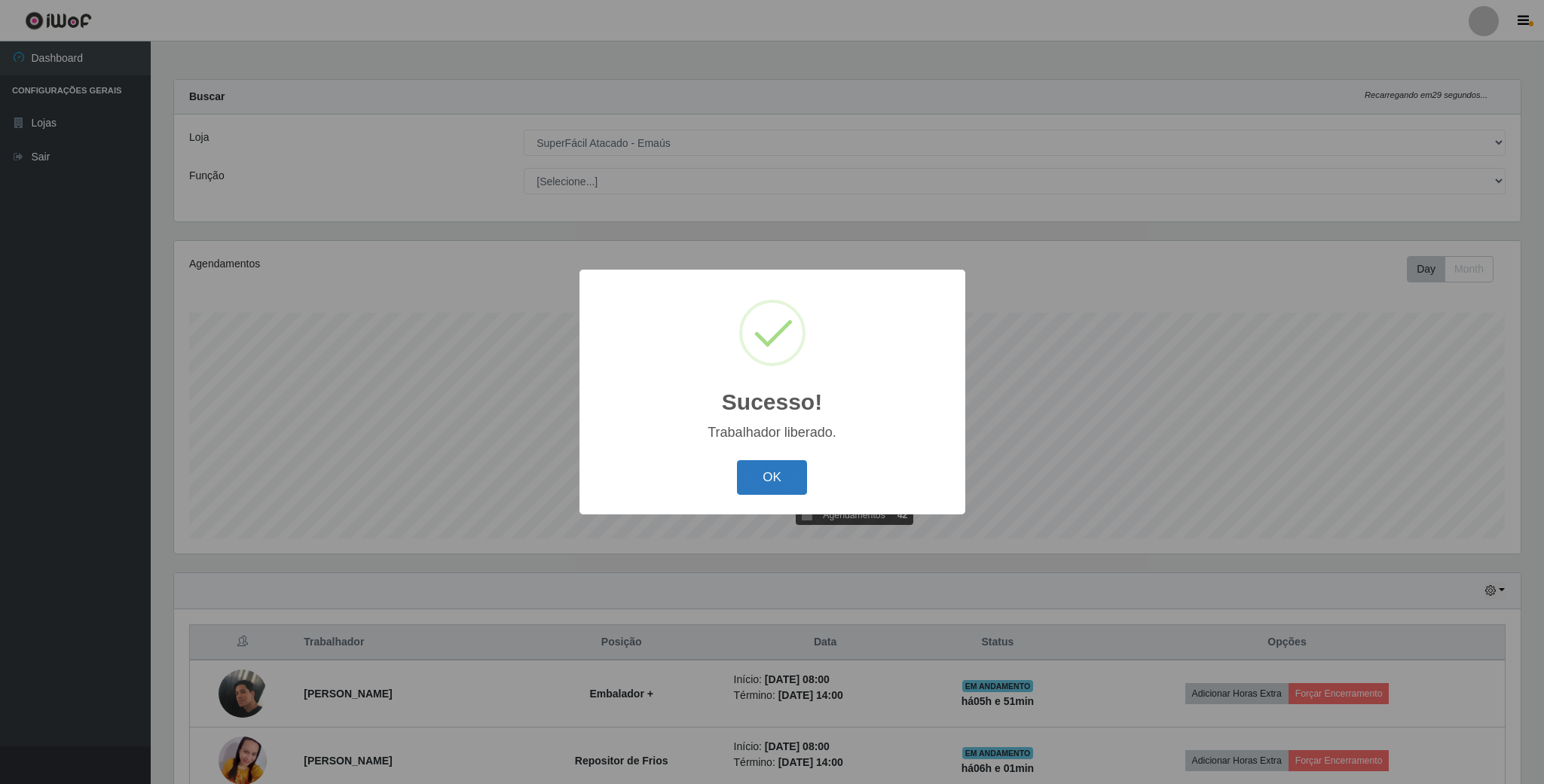
click at [758, 484] on button "OK" at bounding box center [772, 478] width 70 height 36
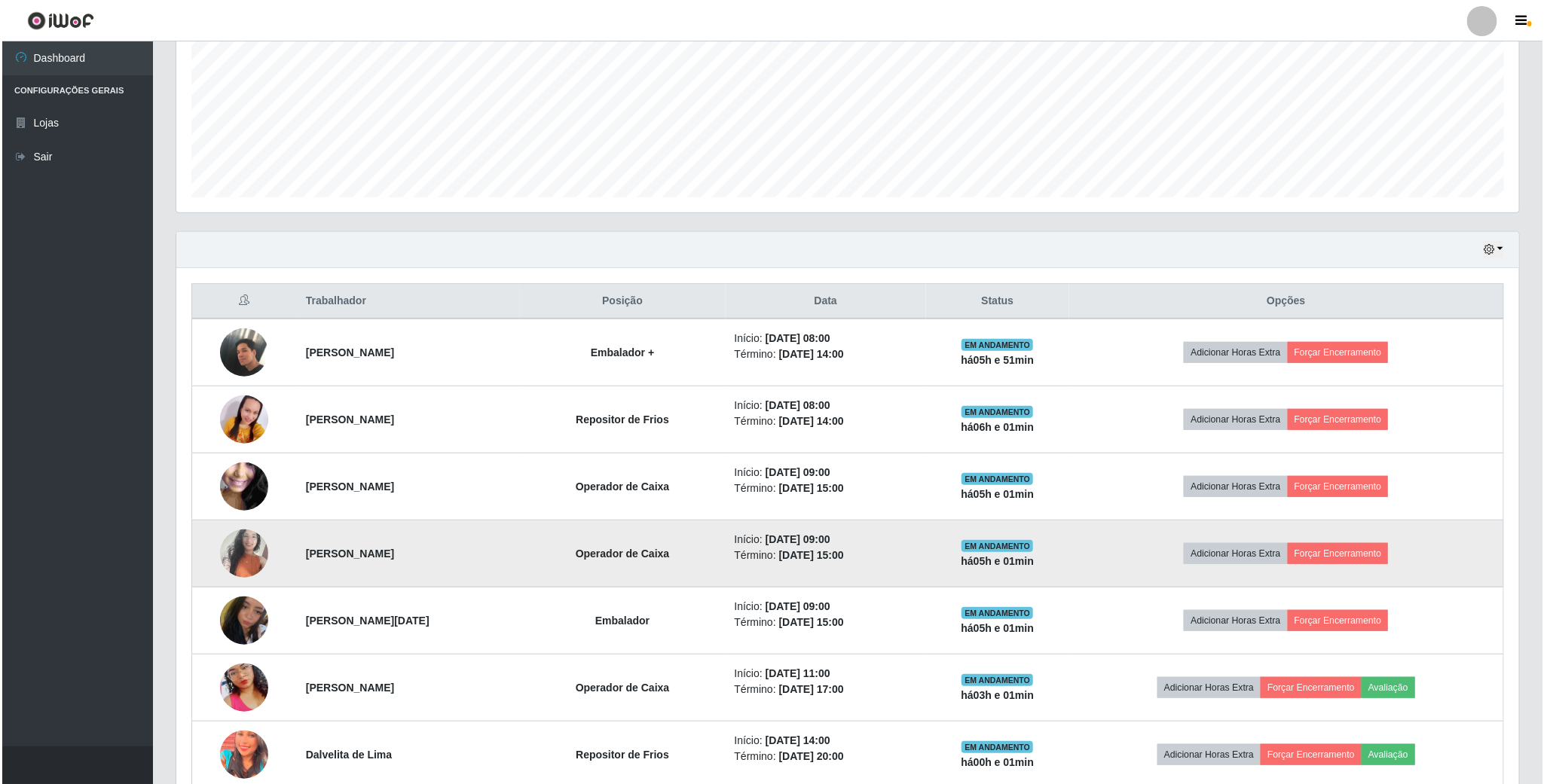
scroll to position [339, 0]
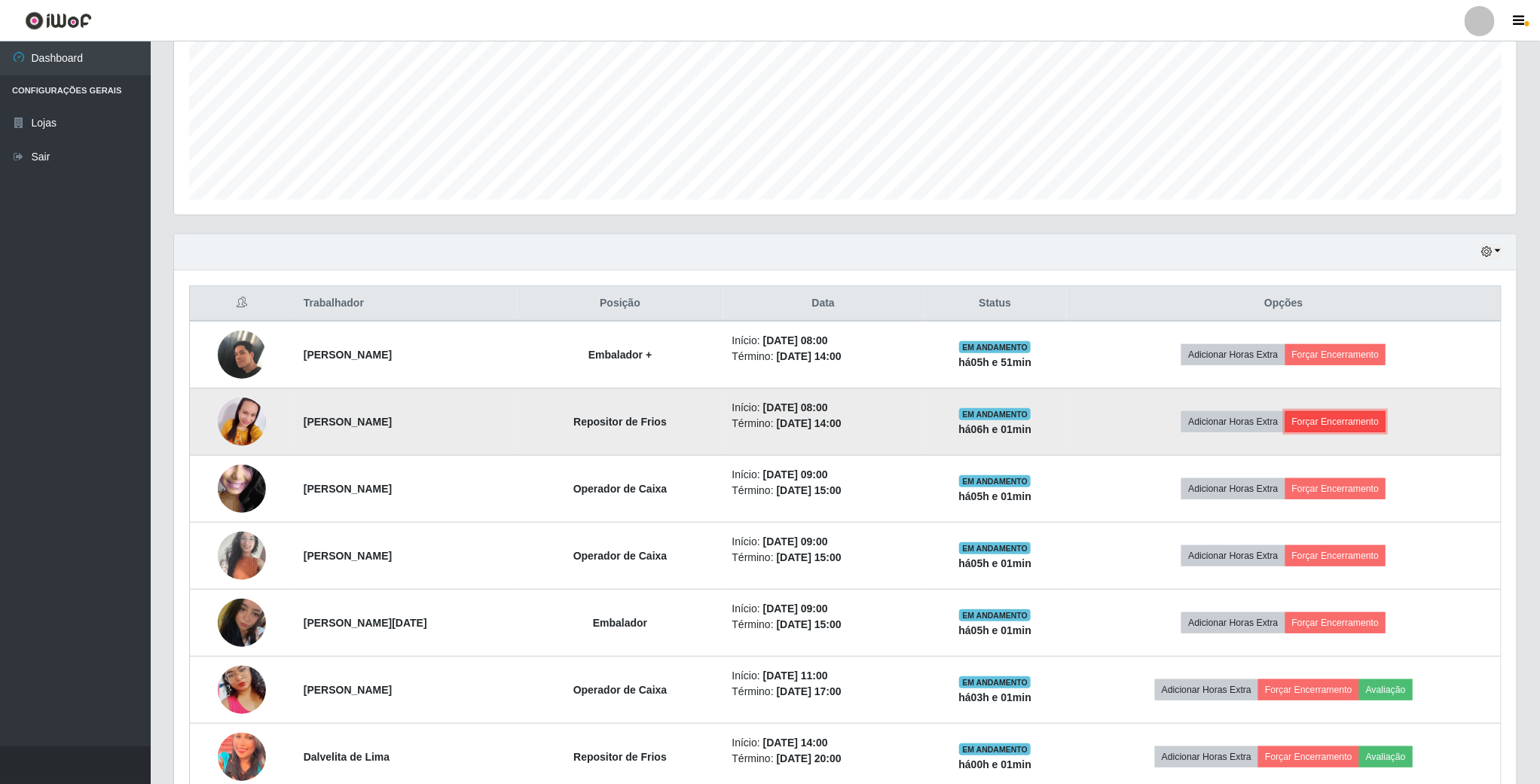
click at [1354, 420] on button "Forçar Encerramento" at bounding box center [1336, 421] width 101 height 21
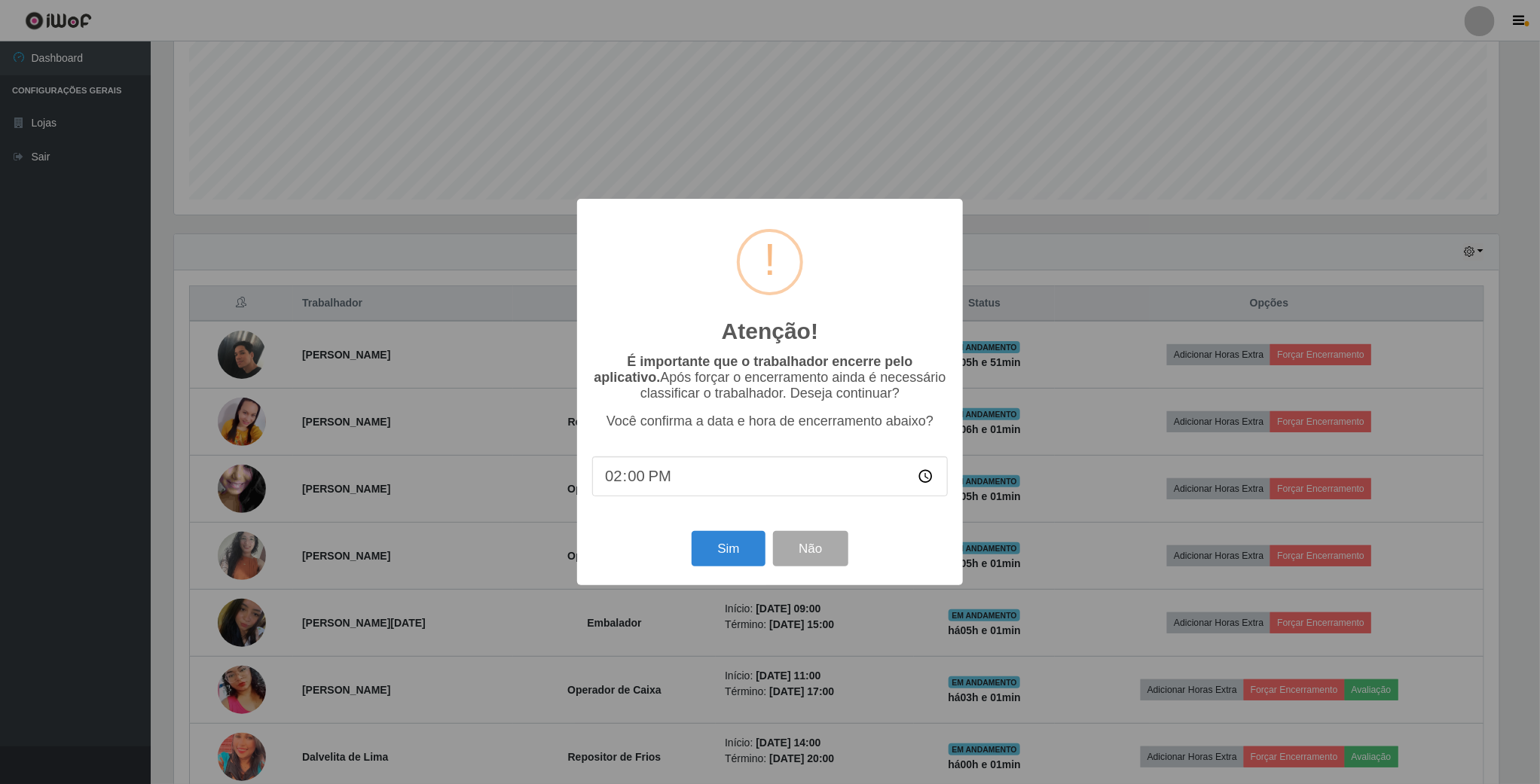
scroll to position [314, 1329]
click at [707, 551] on button "Sim" at bounding box center [731, 549] width 73 height 36
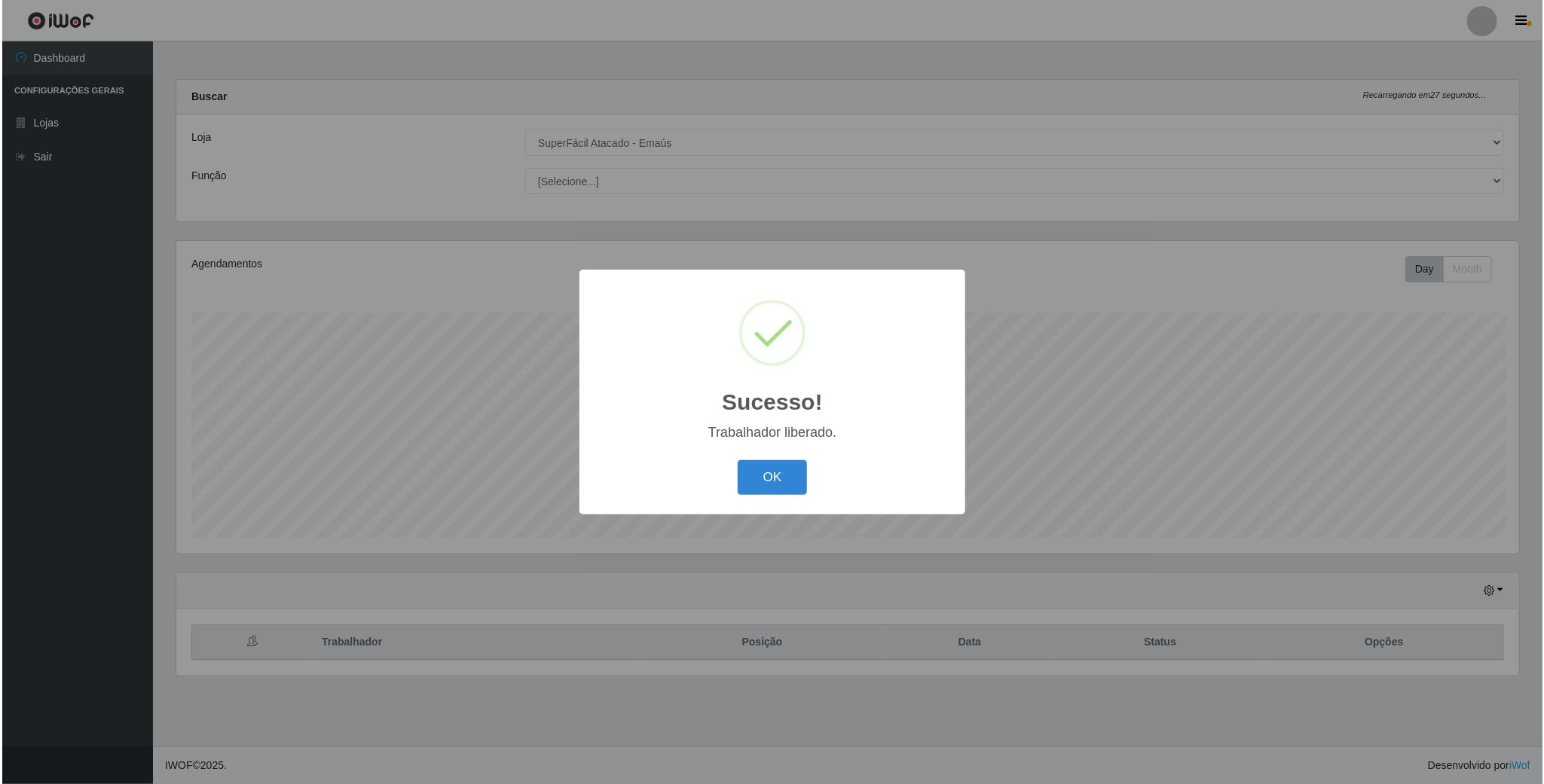
scroll to position [752787, 752164]
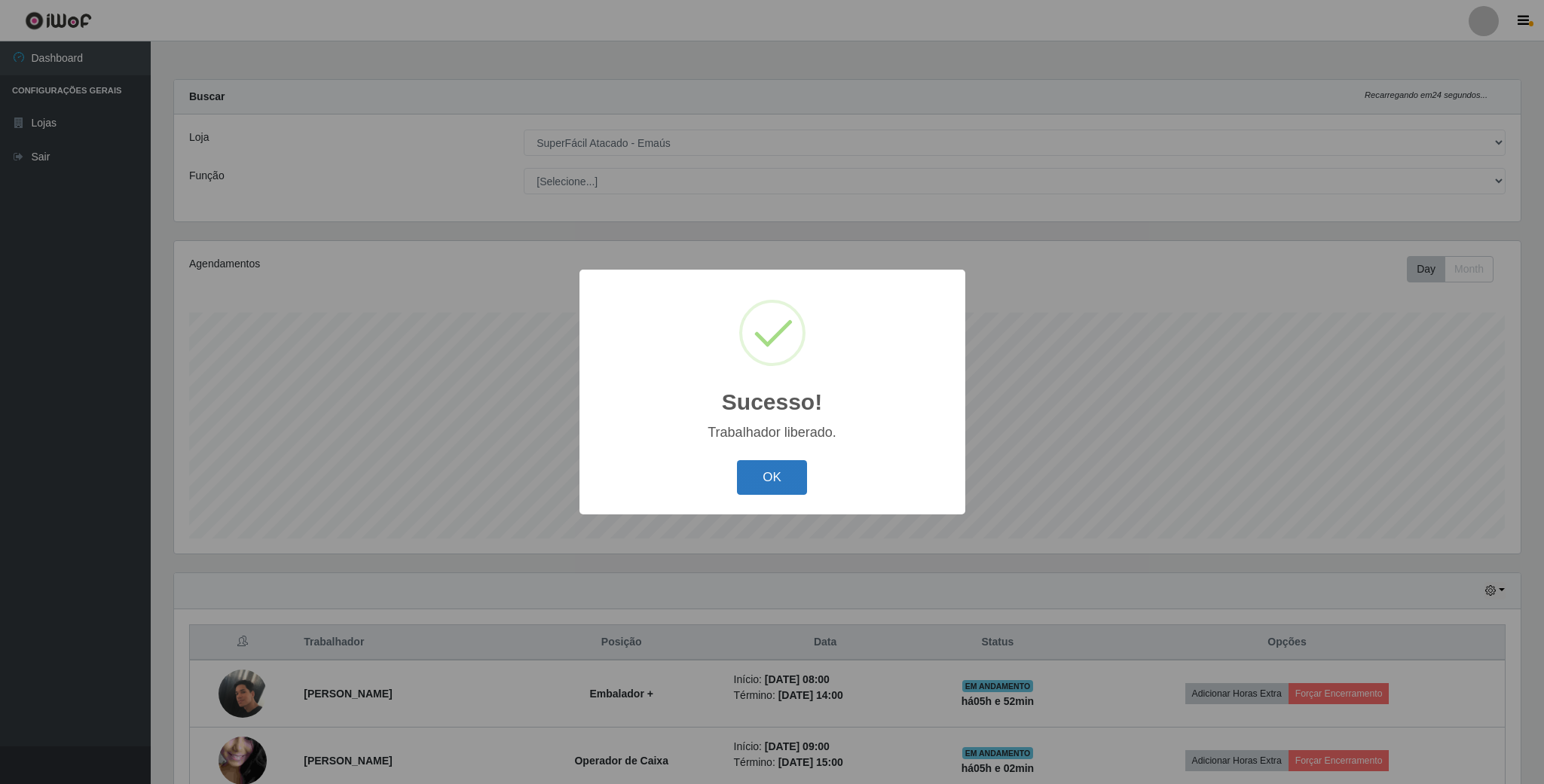
click at [776, 479] on button "OK" at bounding box center [772, 478] width 70 height 36
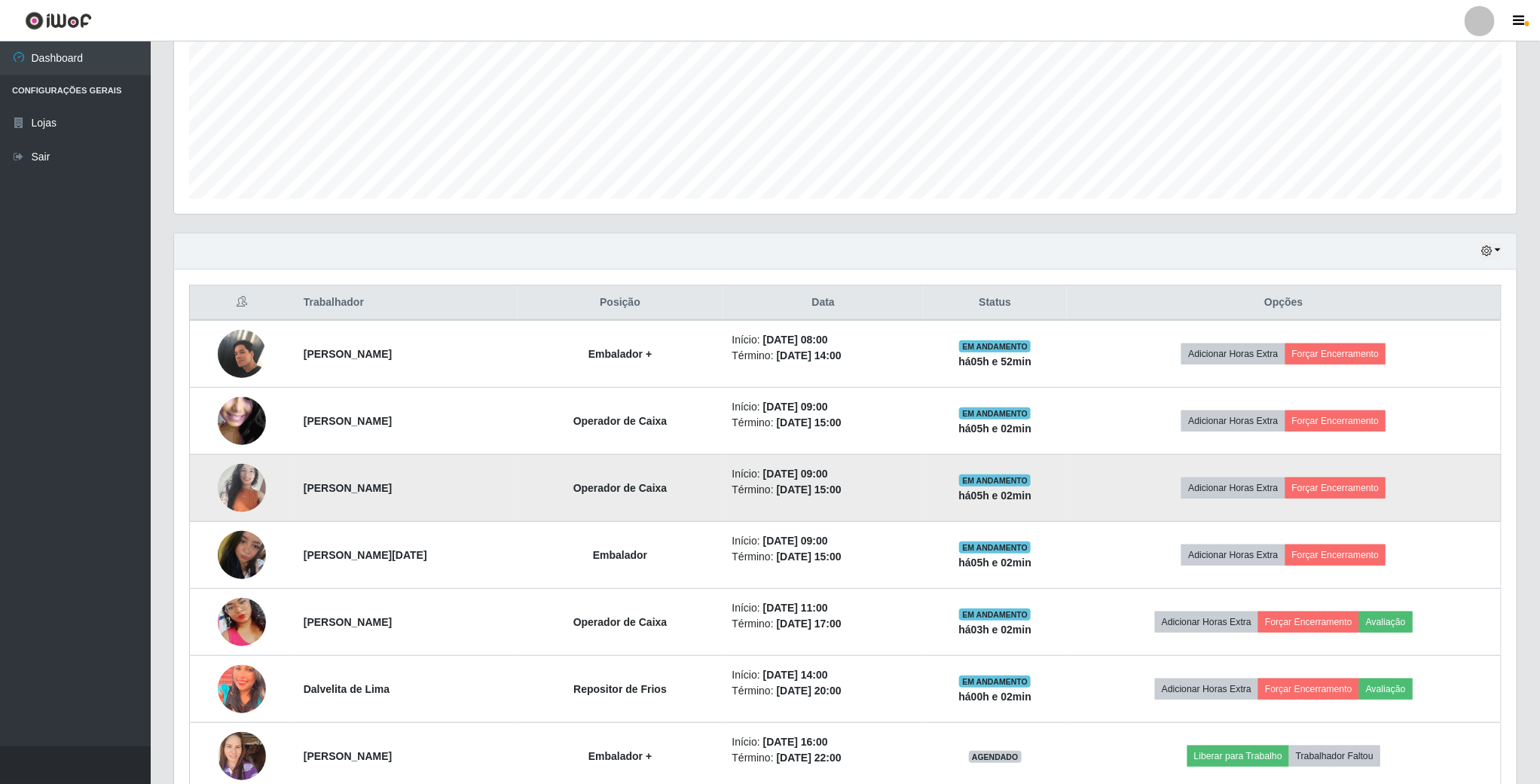
scroll to position [339, 0]
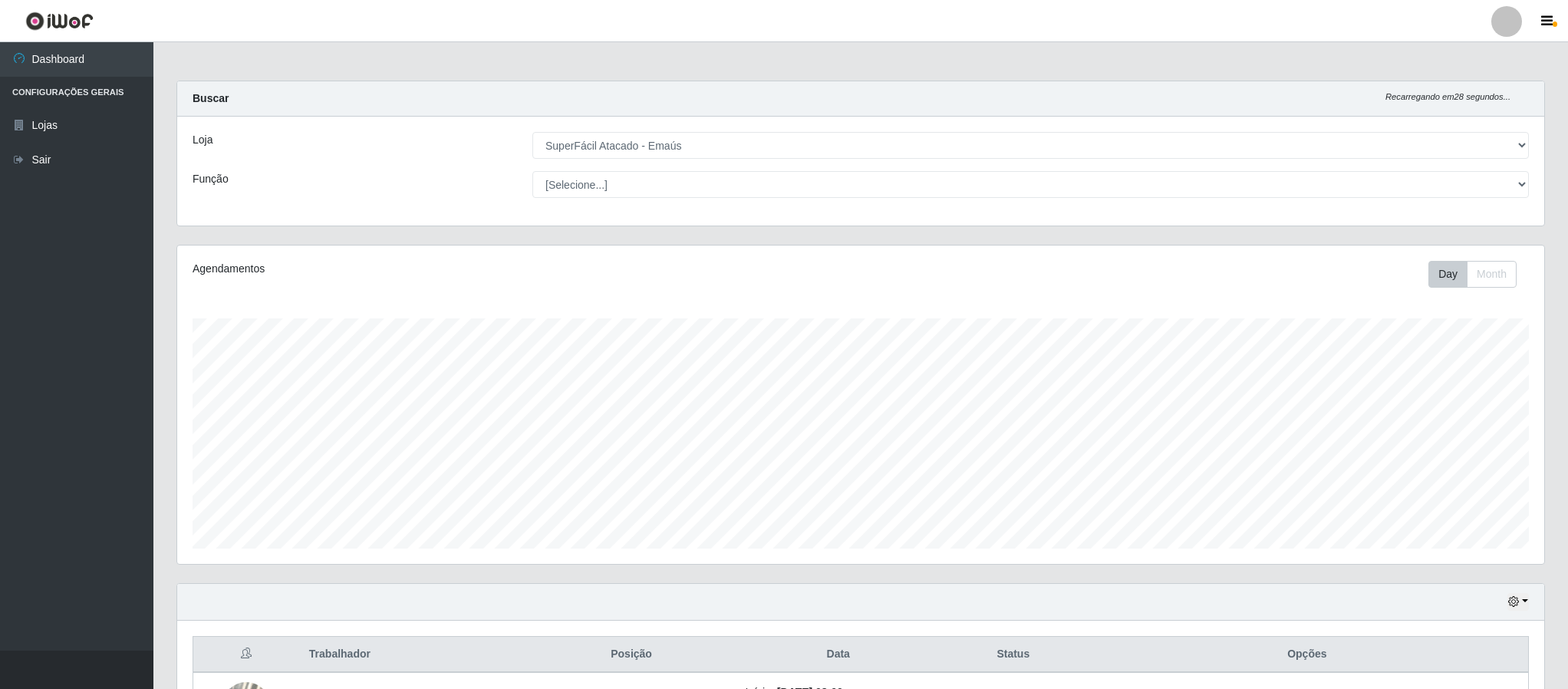
select select "407"
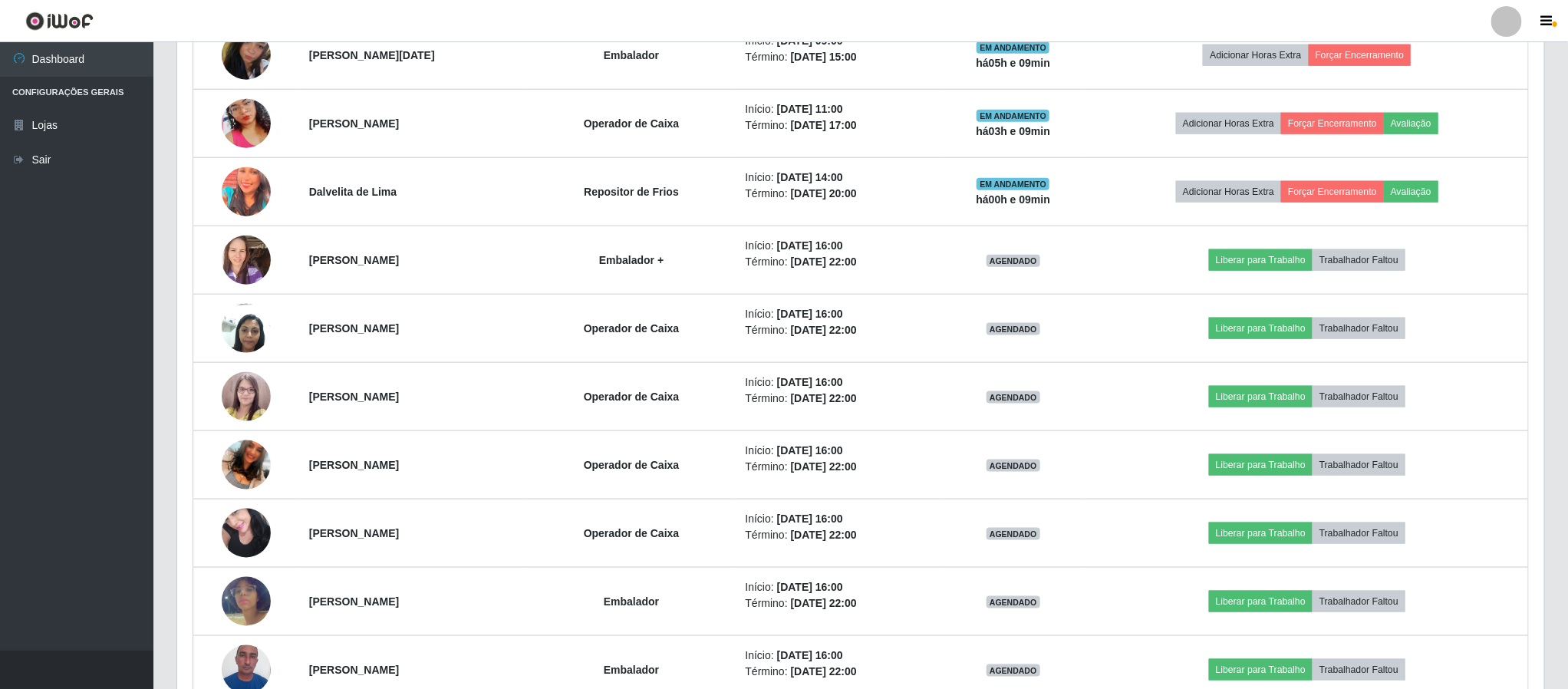
scroll to position [320, 1366]
